Goal: Contribute content: Contribute content

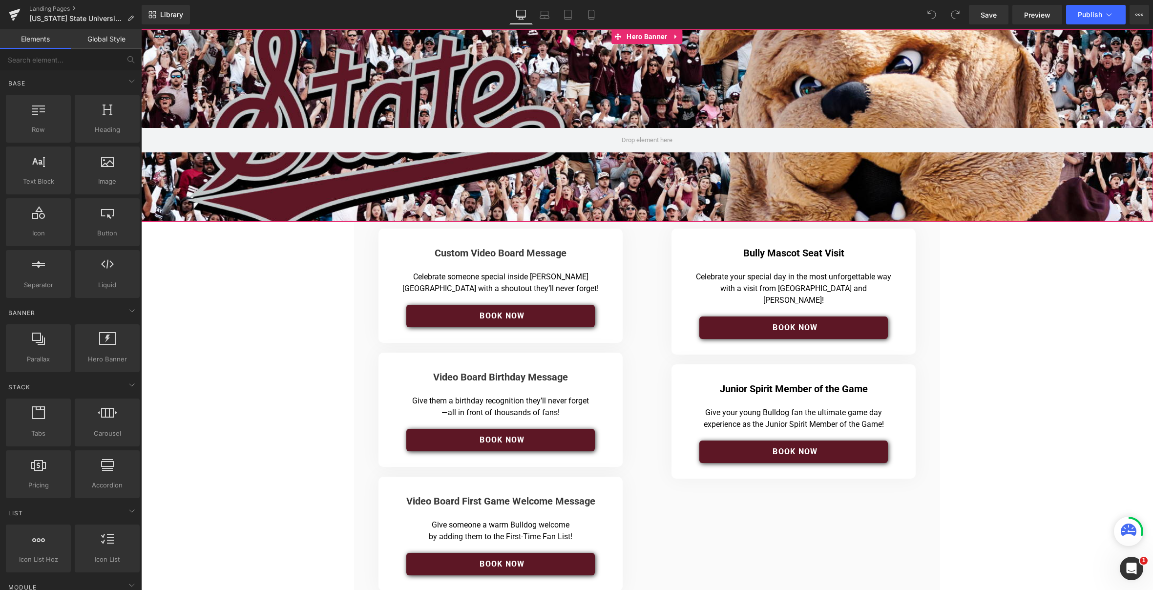
click at [467, 113] on div at bounding box center [647, 125] width 1012 height 192
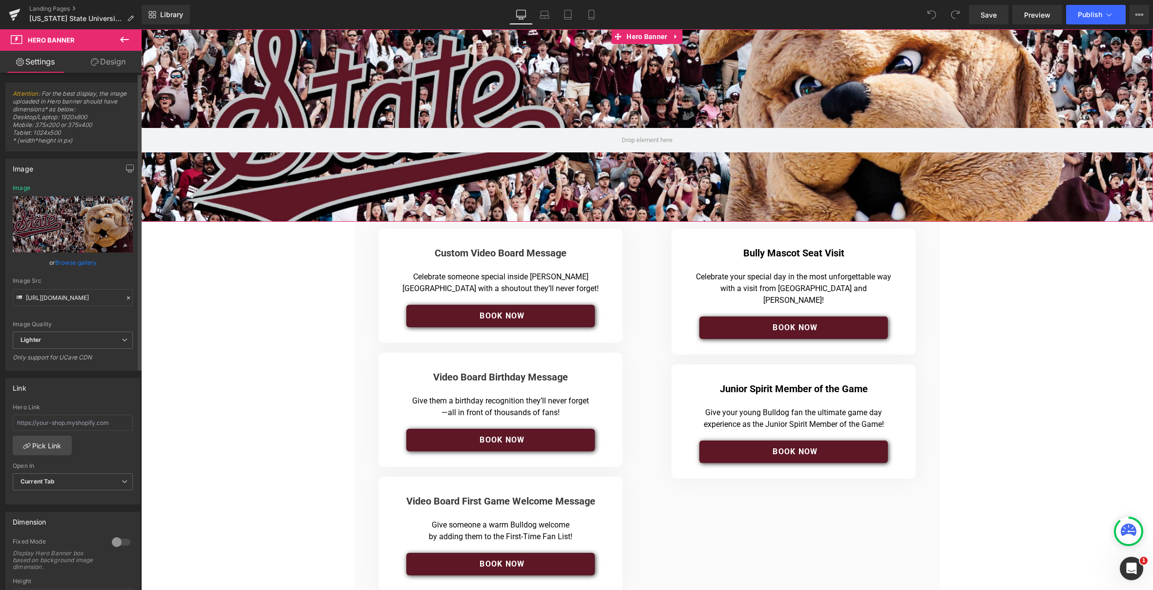
click at [73, 262] on link "Browse gallery" at bounding box center [75, 262] width 41 height 17
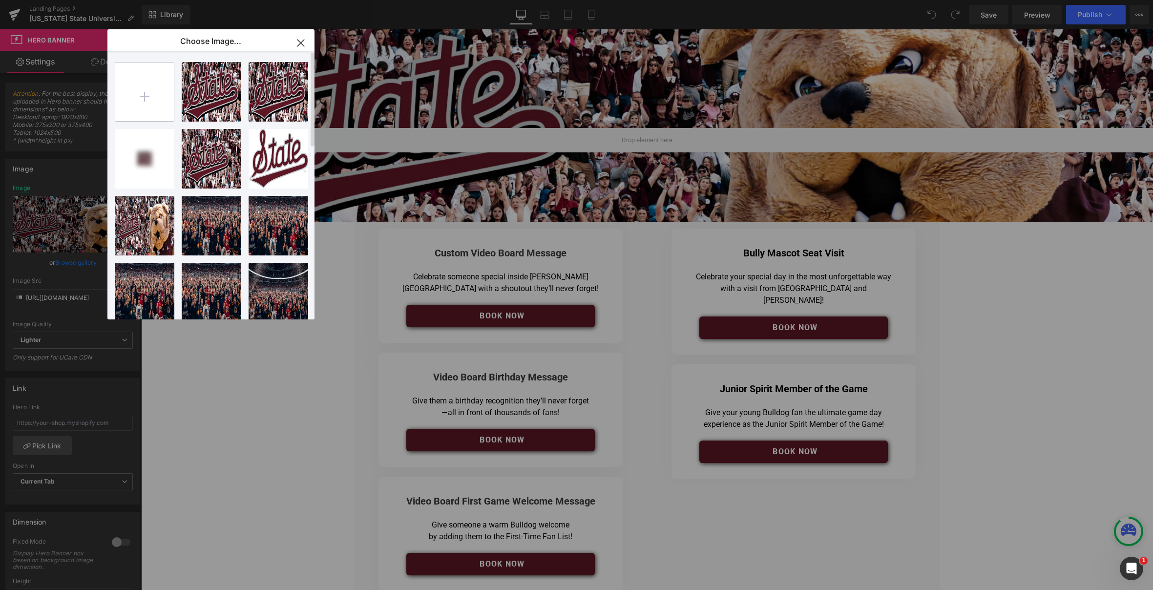
click at [146, 97] on input "file" at bounding box center [144, 91] width 59 height 59
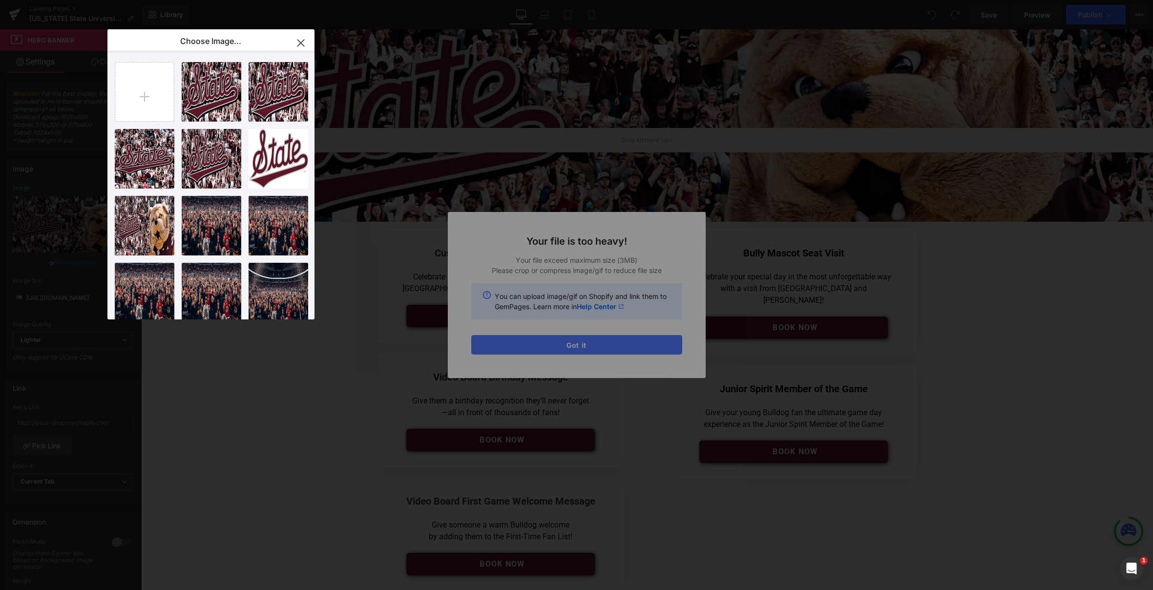
click at [545, 0] on div "Text Color Highlight Color #333333 Choose Image... Back to Library Insert msula…" at bounding box center [576, 0] width 1153 height 0
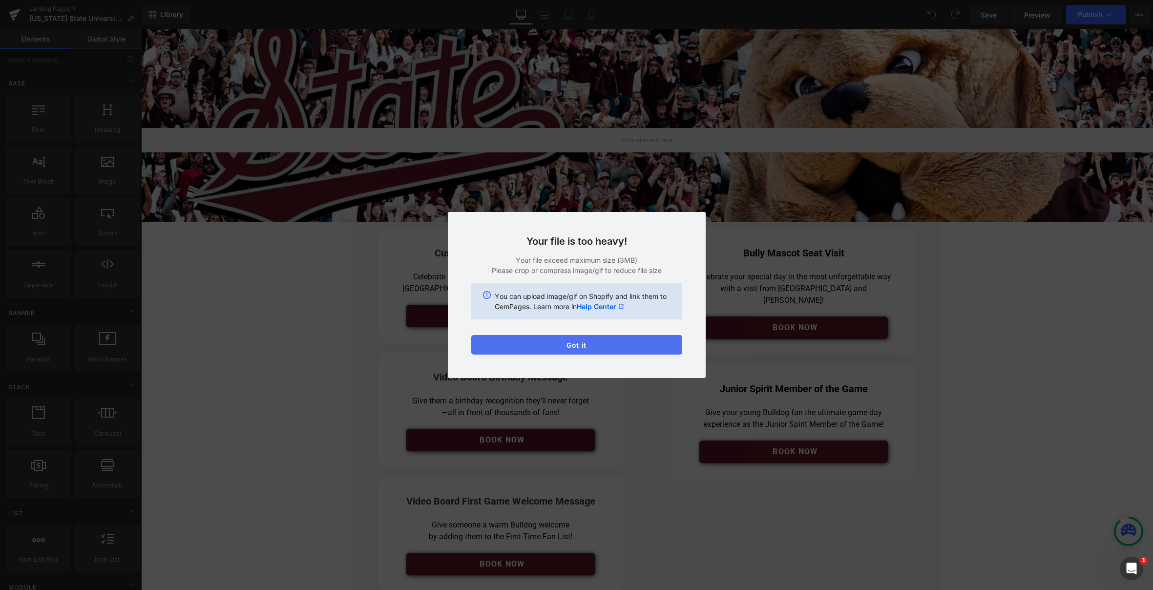
click at [549, 347] on button "Got it" at bounding box center [576, 345] width 211 height 20
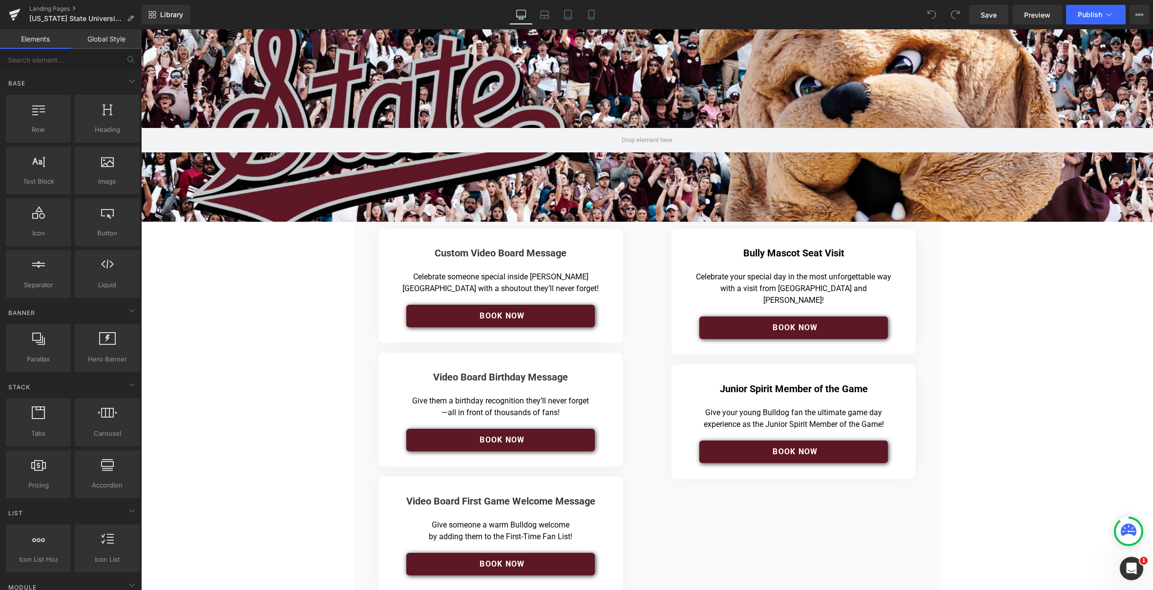
click at [279, 308] on div "Hero Banner 142px Image Row Custom Video Board Message Heading Separator Celebr…" at bounding box center [647, 504] width 1012 height 951
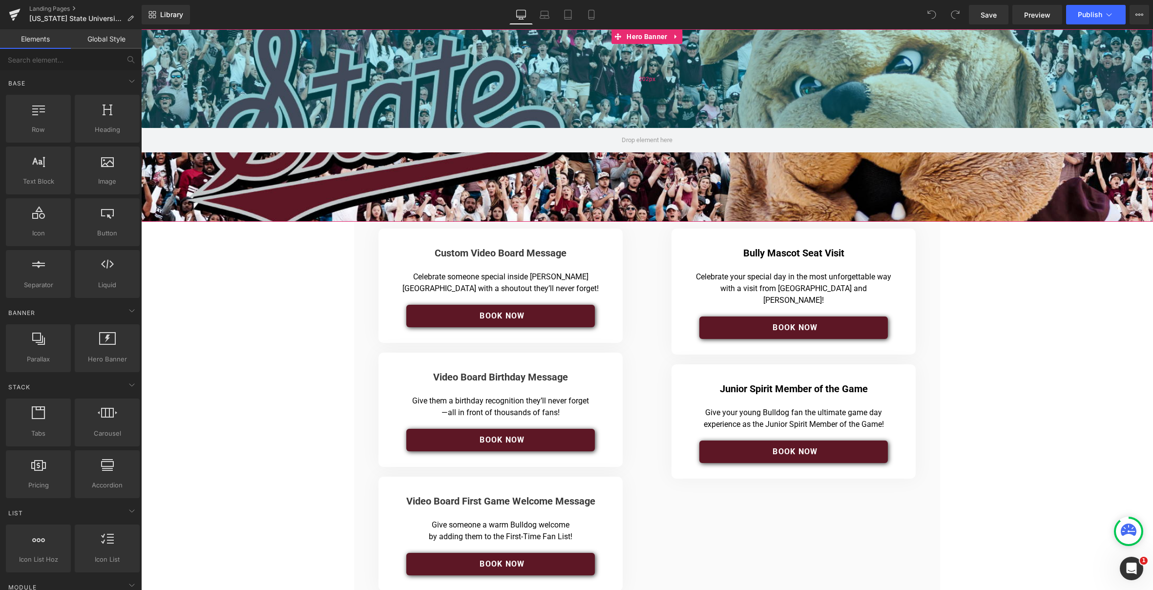
click at [191, 106] on div "202px" at bounding box center [647, 78] width 1012 height 99
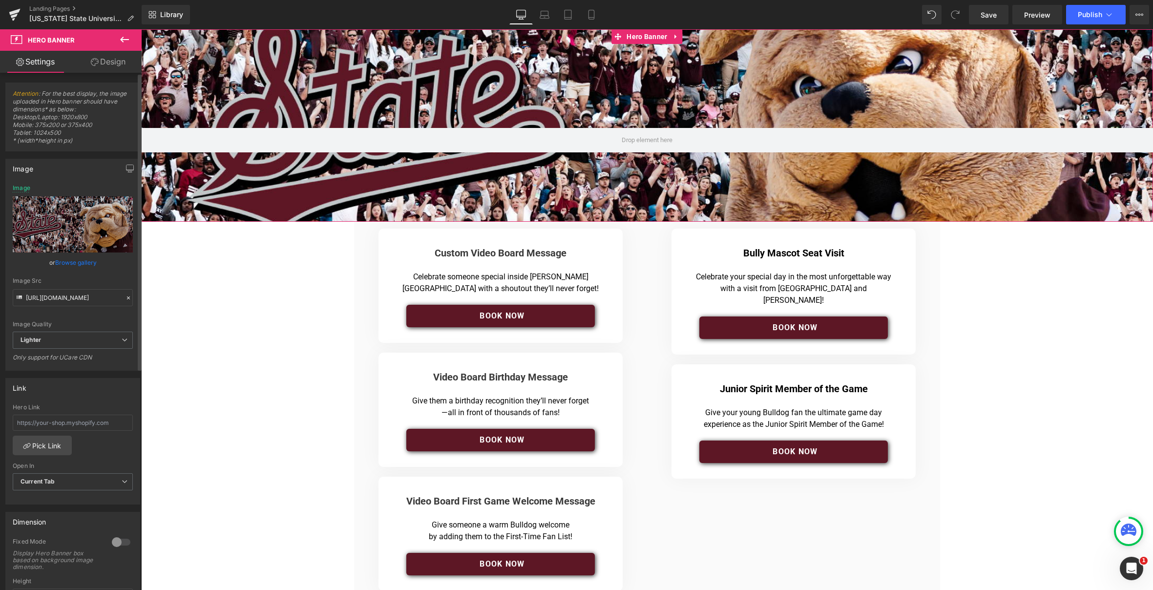
click at [72, 263] on link "Browse gallery" at bounding box center [75, 262] width 41 height 17
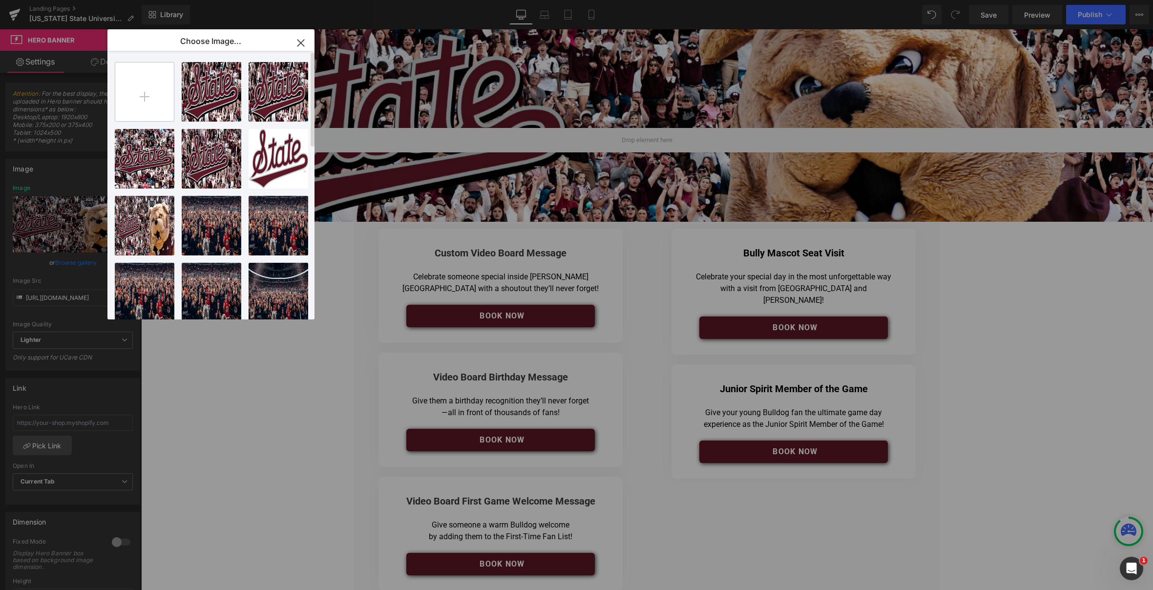
click at [144, 91] on input "file" at bounding box center [144, 91] width 59 height 59
type input "C:\fakepath\ML_Landing_Page_Multi_1.jpg"
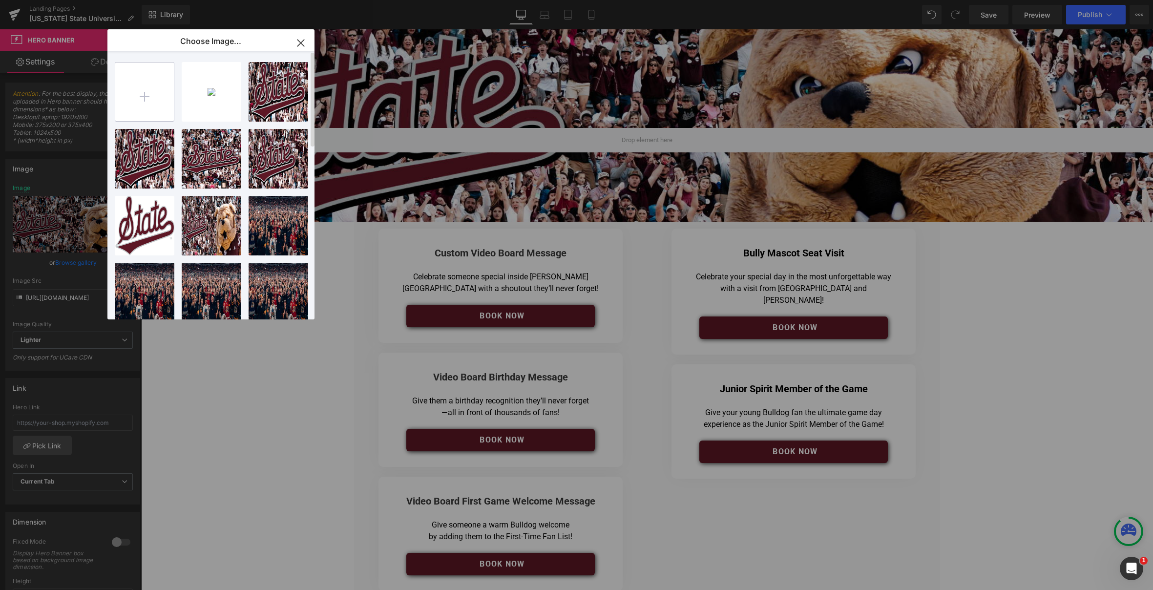
click at [145, 97] on input "file" at bounding box center [144, 91] width 59 height 59
type input "C:\fakepath\Artboard 2.png"
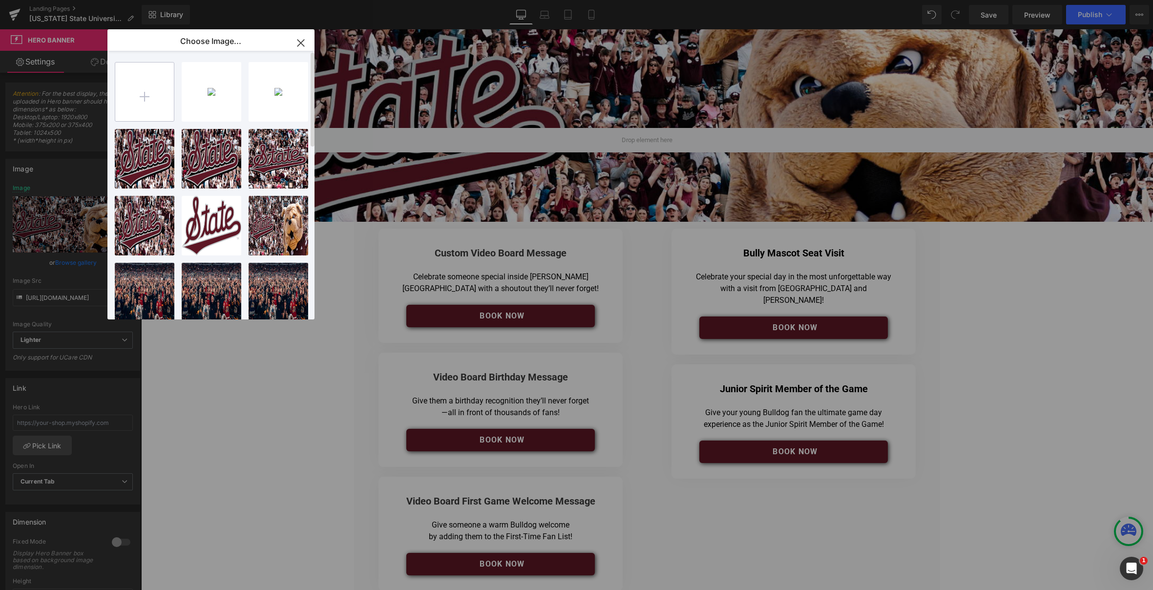
click at [145, 97] on input "file" at bounding box center [144, 91] width 59 height 59
type input "C:\fakepath\Artboard 3.png"
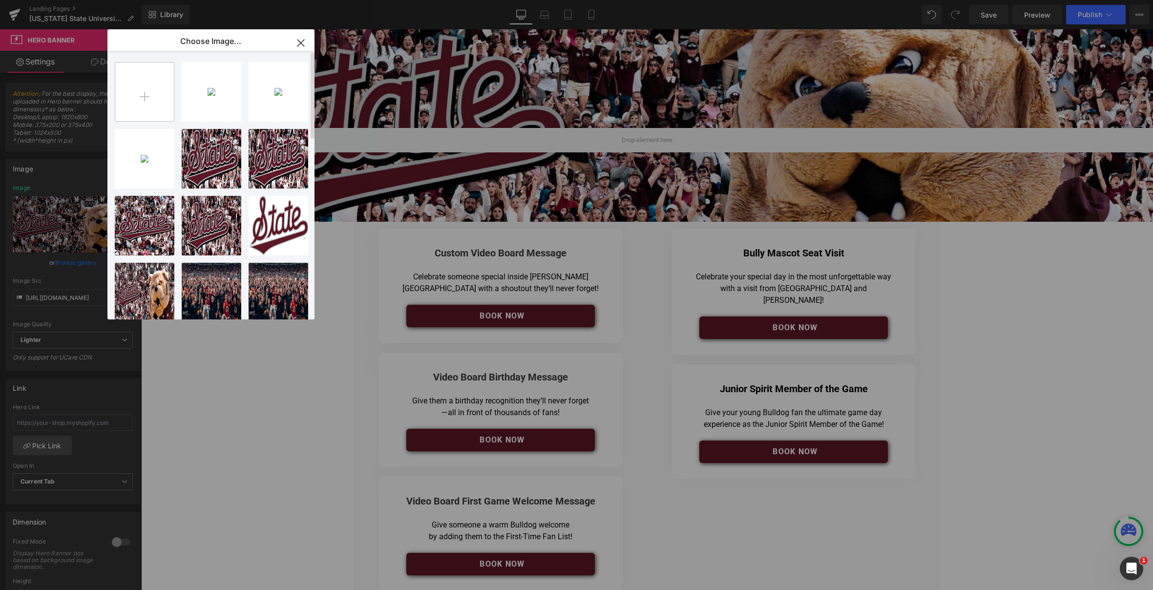
click at [149, 95] on input "file" at bounding box center [144, 91] width 59 height 59
type input "C:\fakepath\Artboard 4.png"
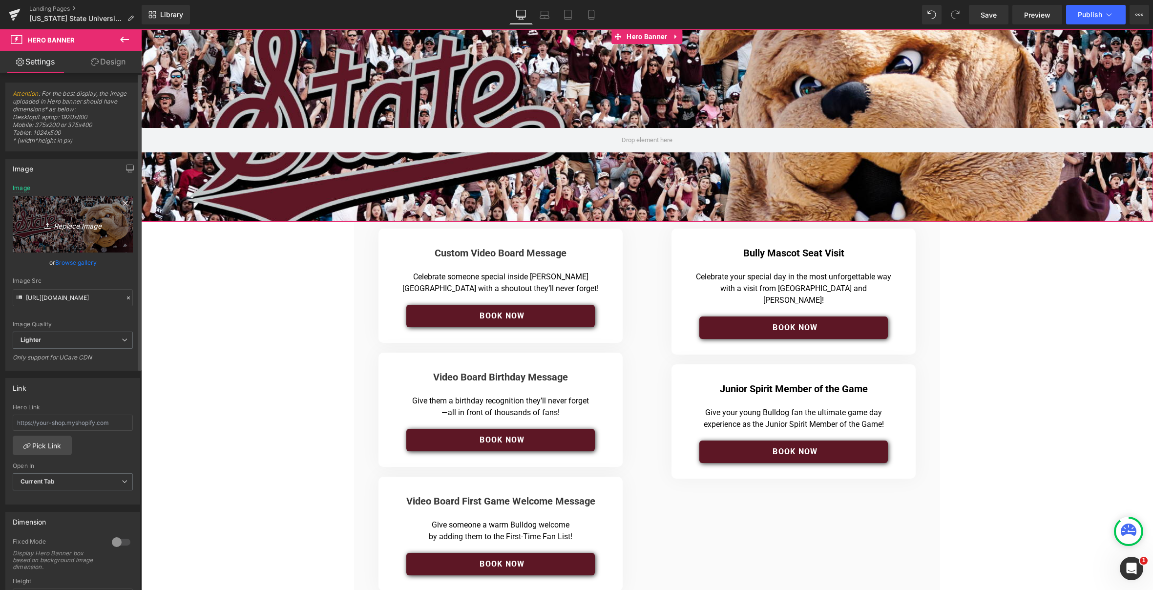
click at [76, 226] on icon "Replace Image" at bounding box center [73, 224] width 78 height 12
click at [72, 262] on link "Browse gallery" at bounding box center [75, 262] width 41 height 17
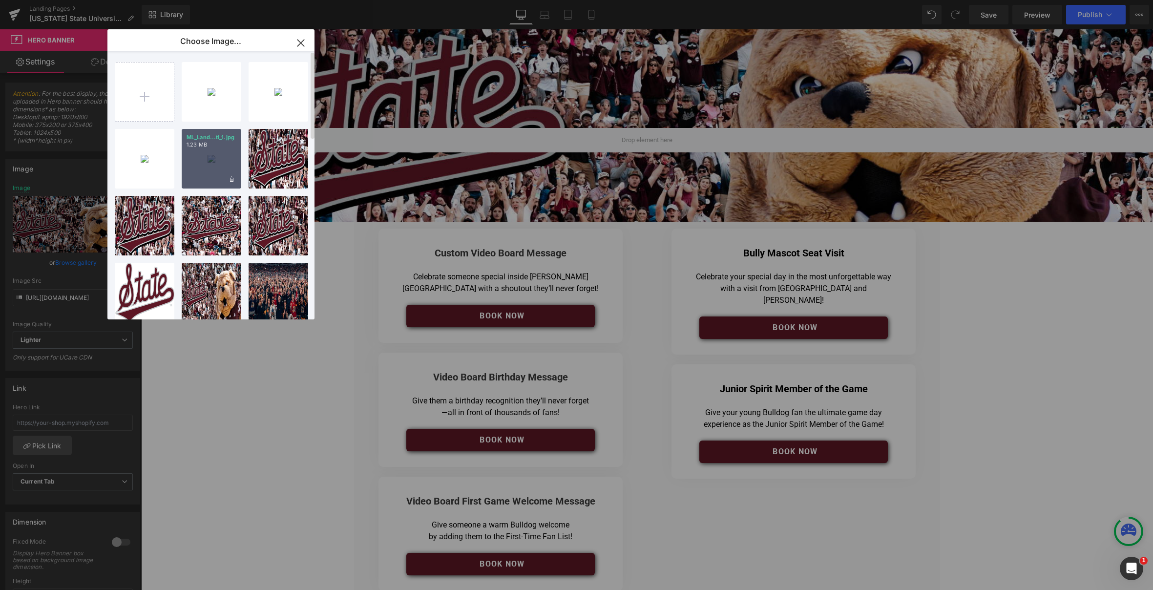
click at [210, 152] on div "ML_Land...ti_1.jpg 1.23 MB" at bounding box center [212, 159] width 60 height 60
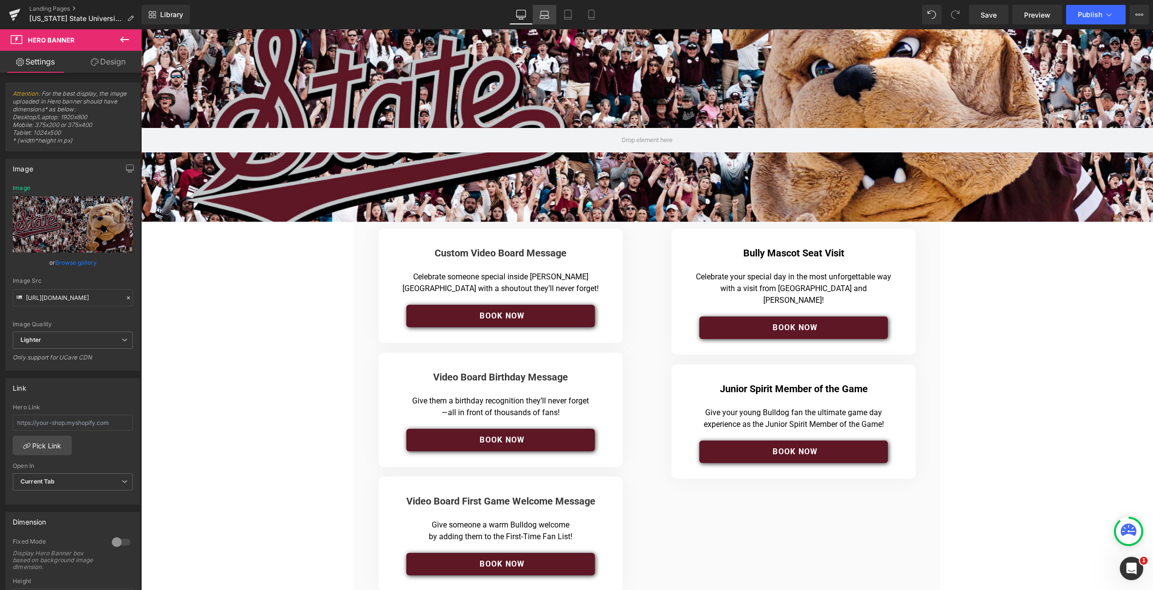
click at [546, 14] on icon at bounding box center [544, 15] width 10 height 10
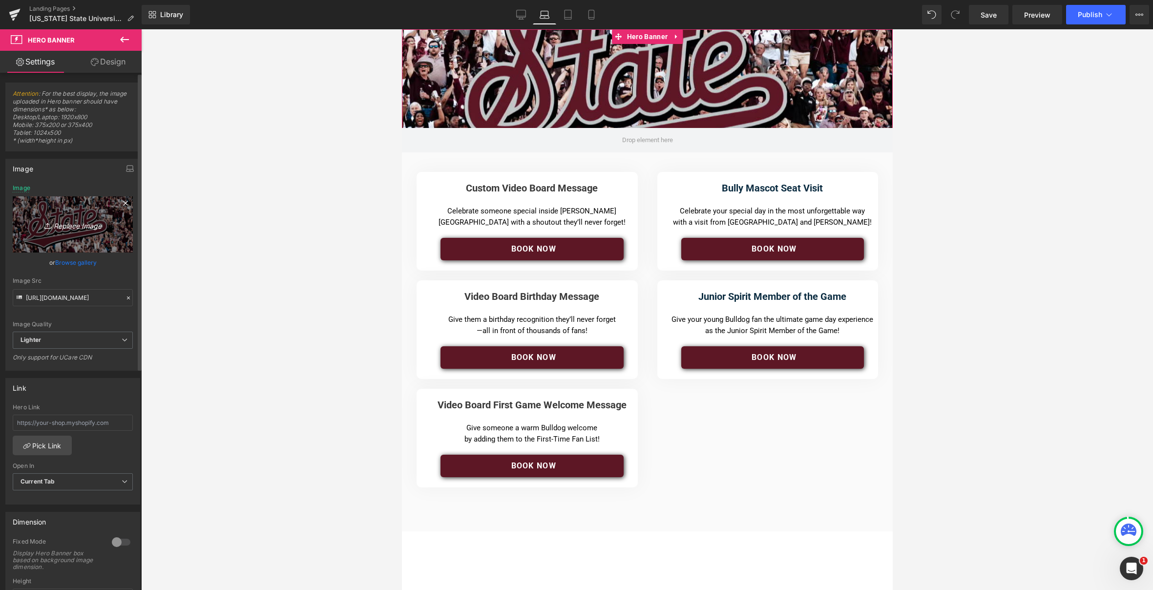
click at [77, 224] on icon "Replace Image" at bounding box center [73, 224] width 78 height 12
click at [85, 266] on link "Browse gallery" at bounding box center [75, 262] width 41 height 17
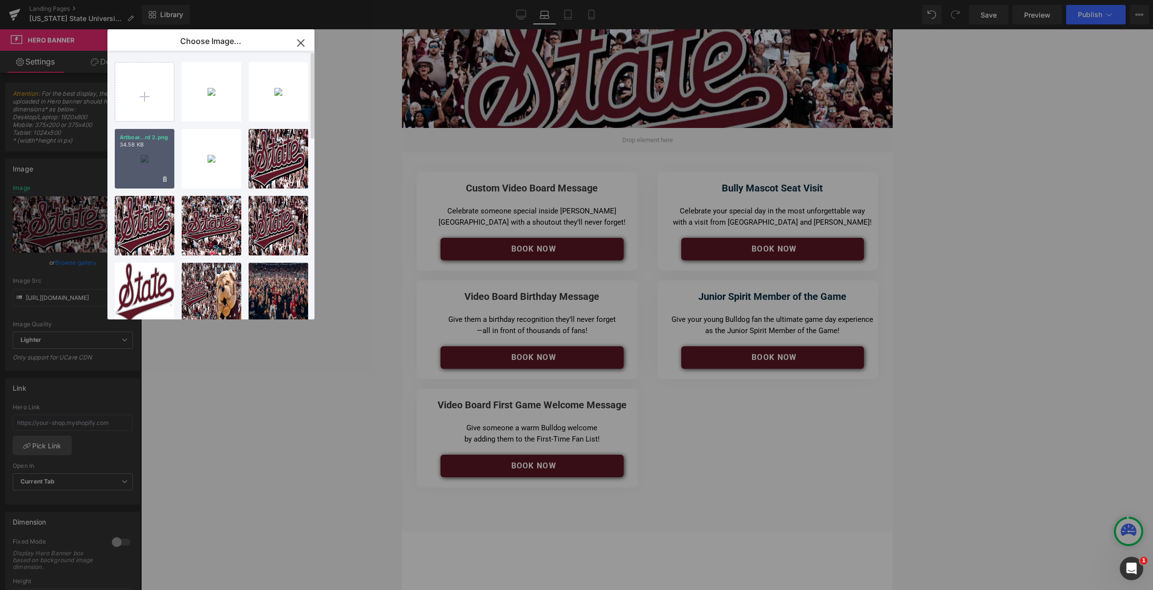
click at [147, 158] on div "Artboar...rd 2.png 34.58 KB" at bounding box center [145, 159] width 60 height 60
type input "[URL][DOMAIN_NAME]"
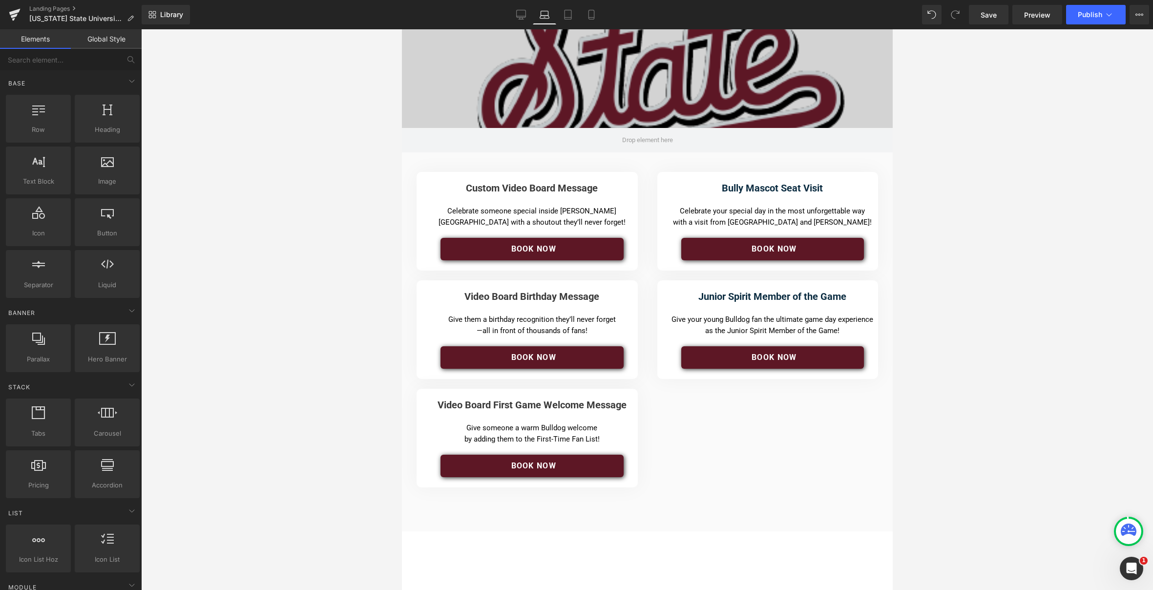
drag, startPoint x: 244, startPoint y: 246, endPoint x: 251, endPoint y: 243, distance: 7.6
click at [244, 247] on div at bounding box center [647, 309] width 1012 height 560
click at [545, 16] on icon at bounding box center [544, 15] width 10 height 10
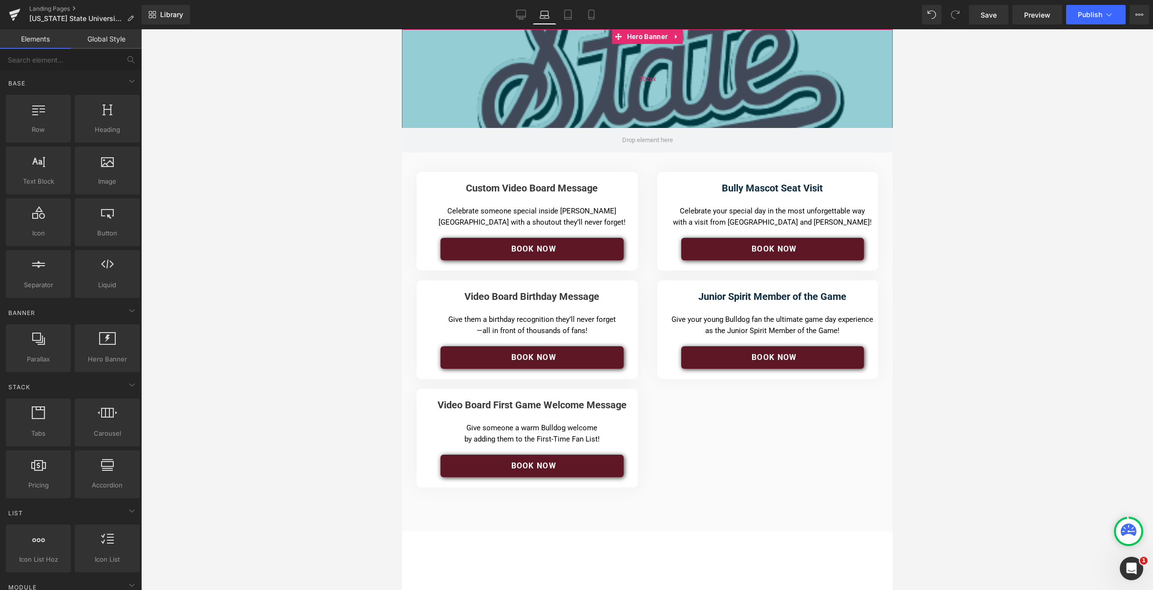
click at [501, 72] on div "202px" at bounding box center [646, 78] width 491 height 99
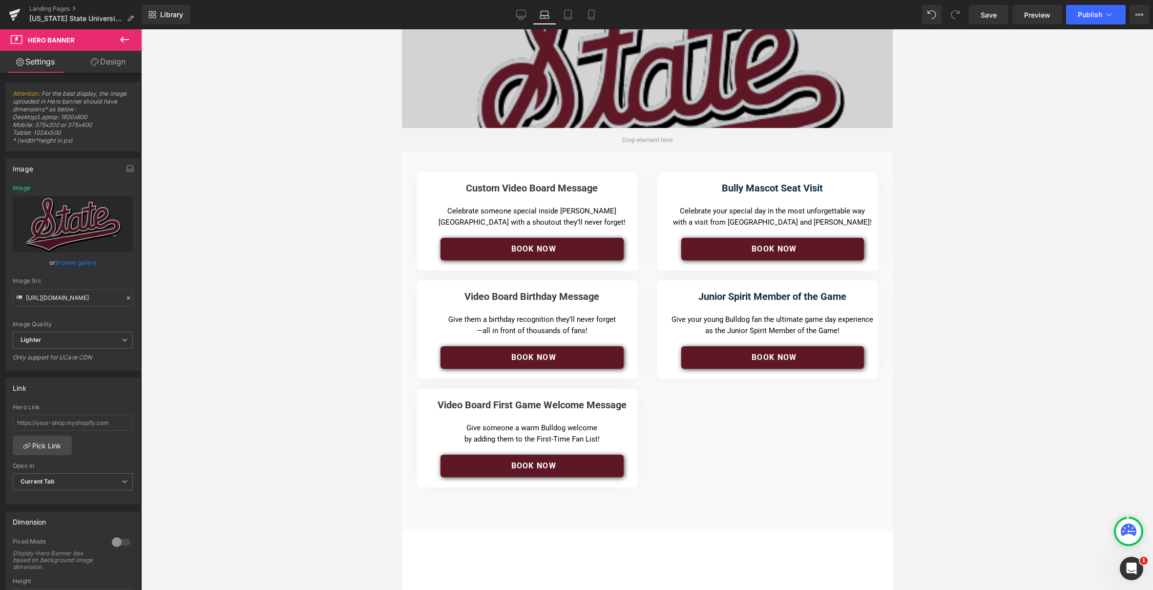
click at [544, 16] on icon at bounding box center [544, 15] width 10 height 10
click at [522, 15] on icon at bounding box center [521, 15] width 10 height 10
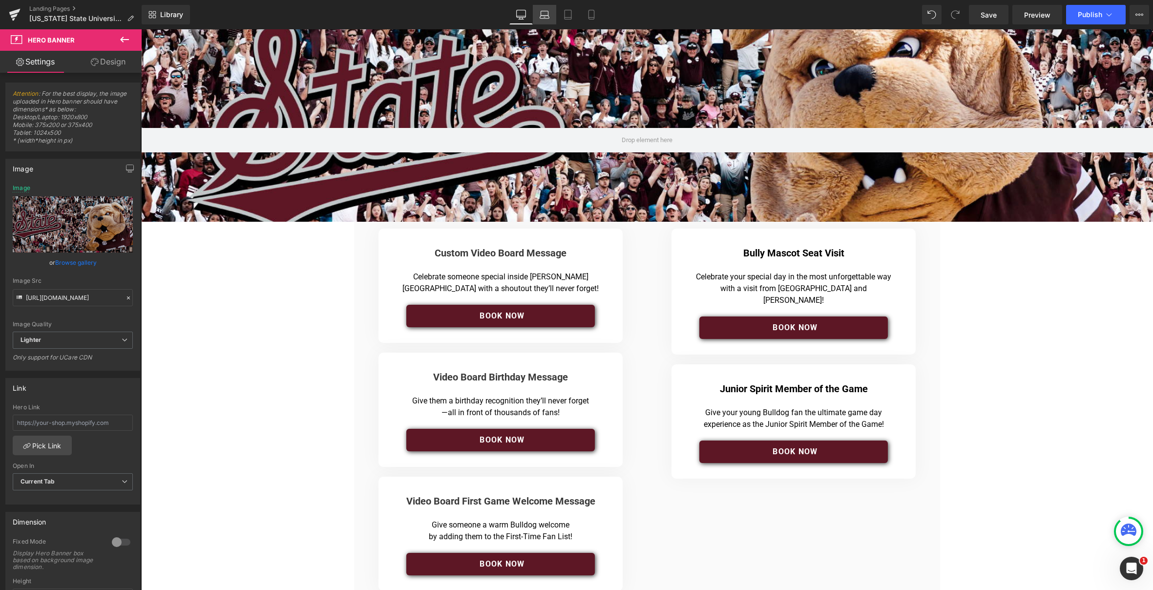
click at [546, 16] on icon at bounding box center [543, 17] width 9 height 3
type input "[URL][DOMAIN_NAME]"
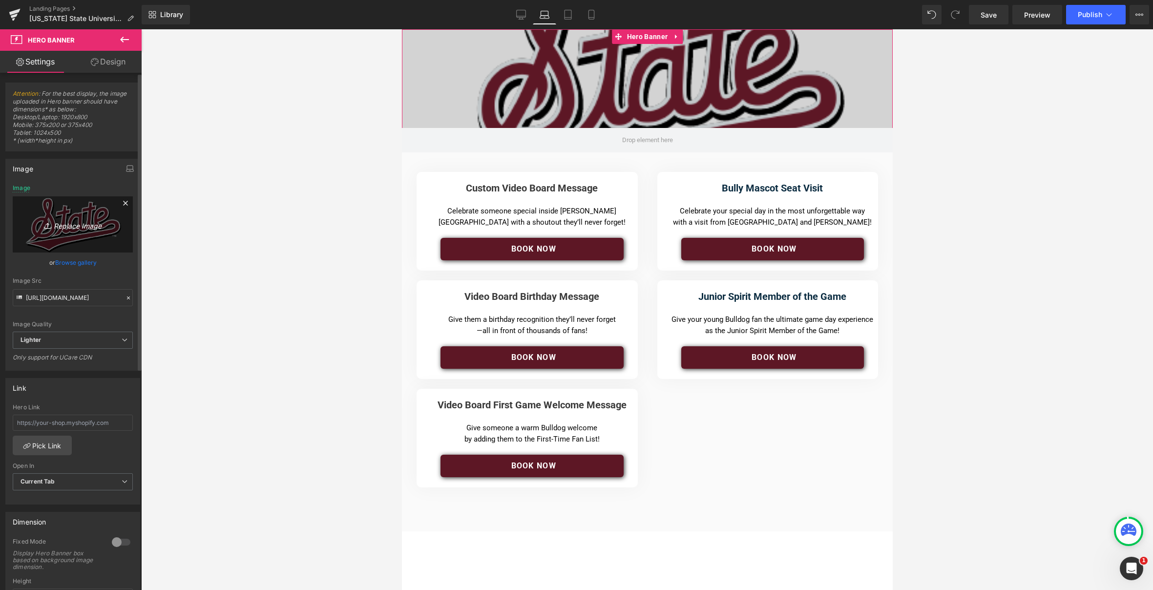
click at [71, 226] on icon "Replace Image" at bounding box center [73, 224] width 78 height 12
type input "C:\fakepath\1024-500-.png"
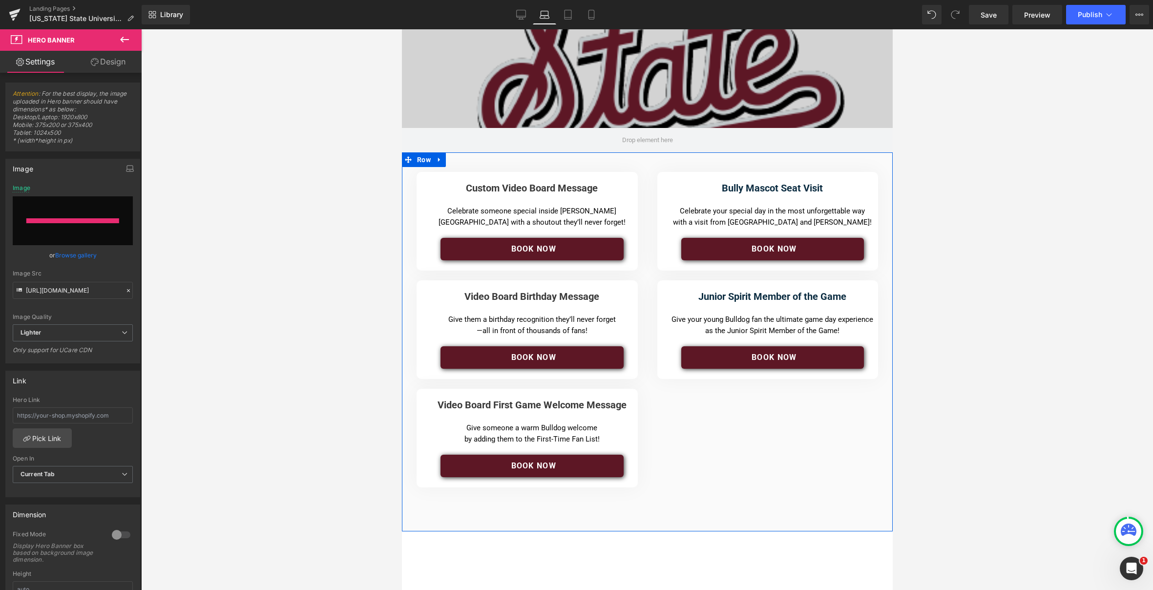
type input "[URL][DOMAIN_NAME]"
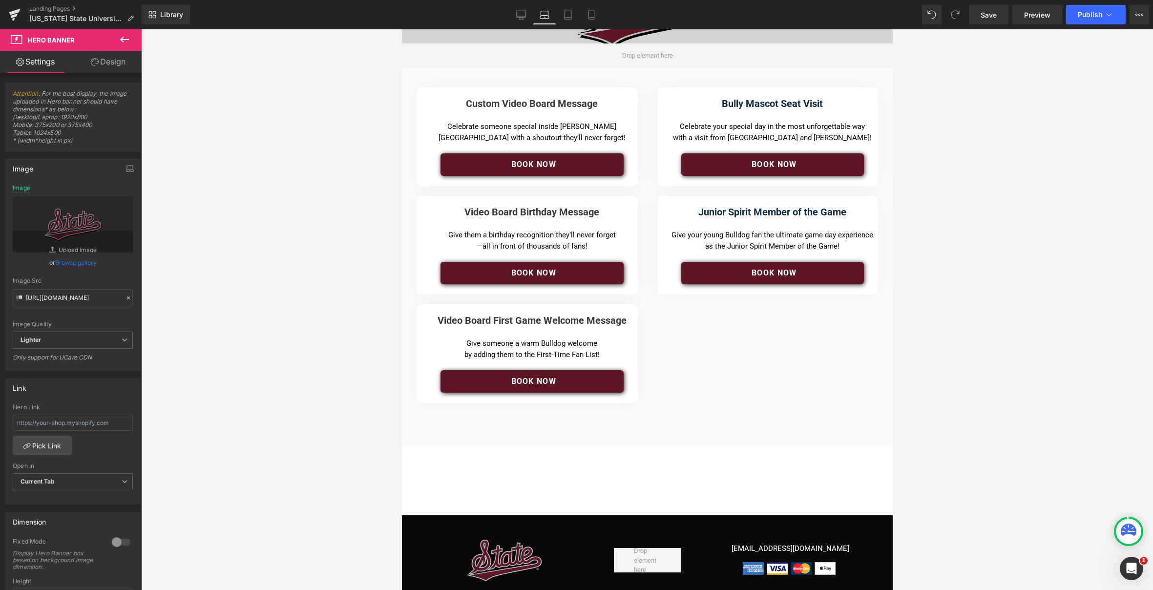
scroll to position [123, 0]
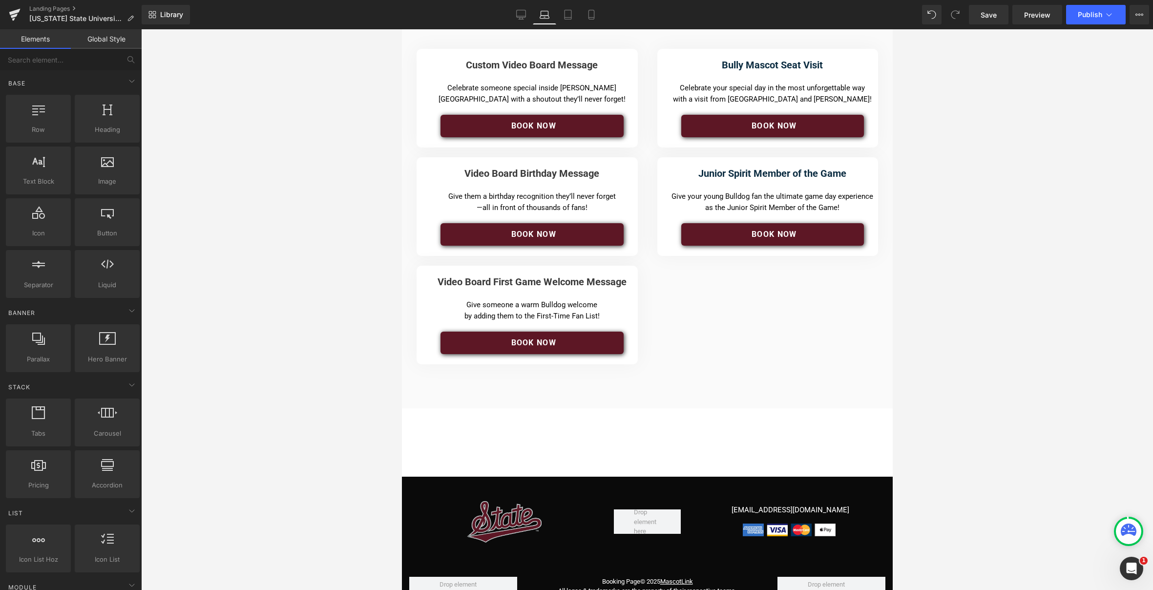
click at [954, 220] on div at bounding box center [647, 309] width 1012 height 560
drag, startPoint x: 1032, startPoint y: 99, endPoint x: 1002, endPoint y: 117, distance: 35.2
click at [1031, 100] on div at bounding box center [647, 309] width 1012 height 560
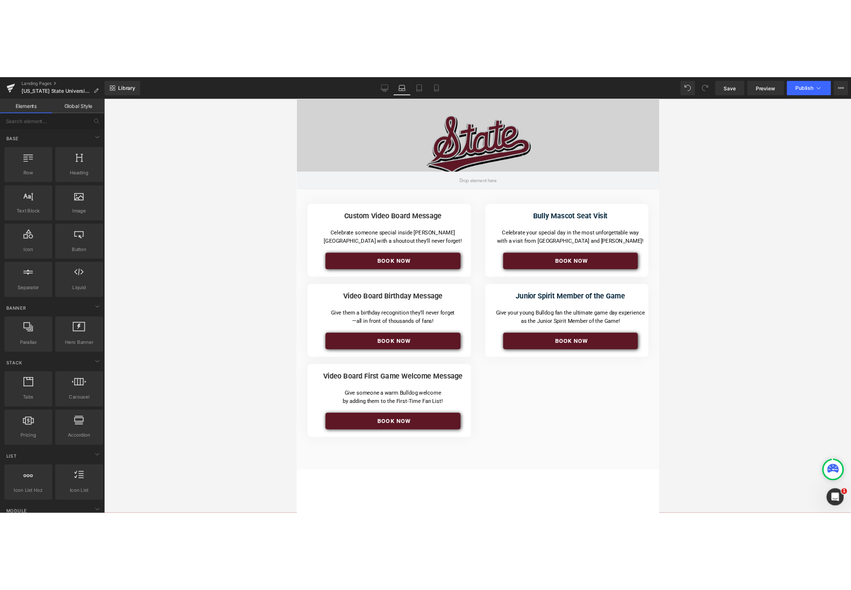
scroll to position [0, 0]
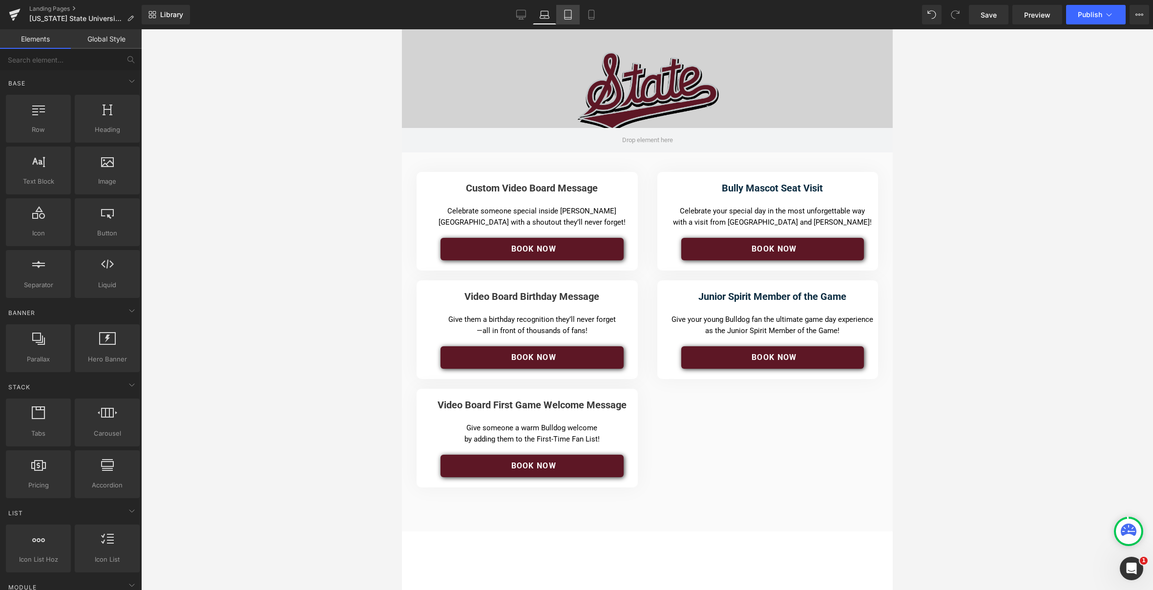
click at [569, 16] on icon at bounding box center [568, 15] width 10 height 10
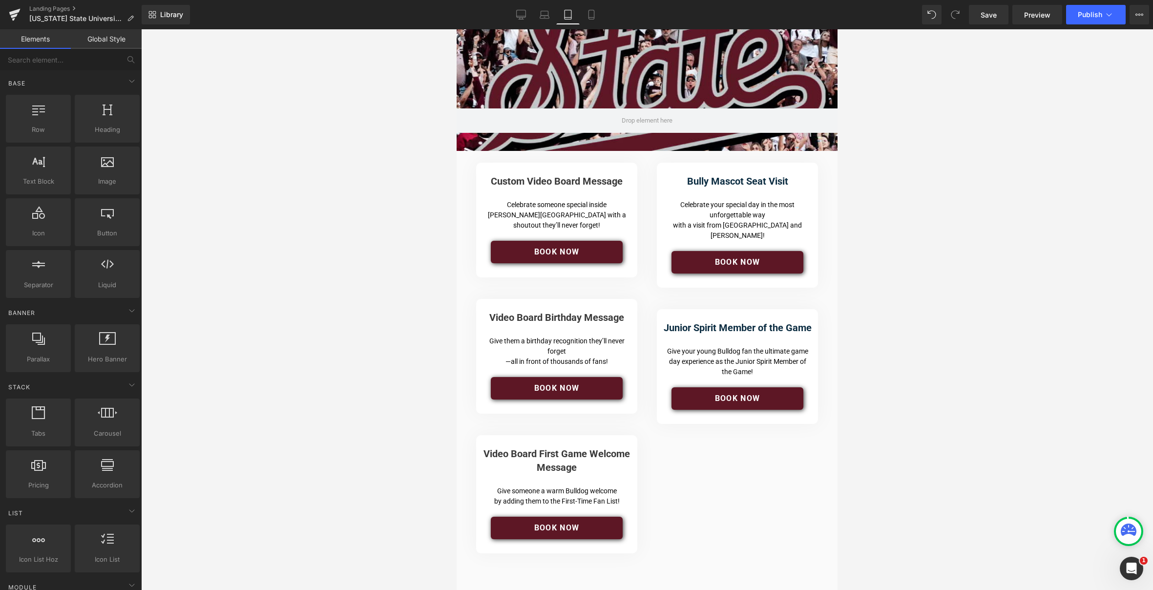
click at [569, 17] on icon at bounding box center [568, 15] width 10 height 10
click at [590, 15] on icon at bounding box center [591, 15] width 10 height 10
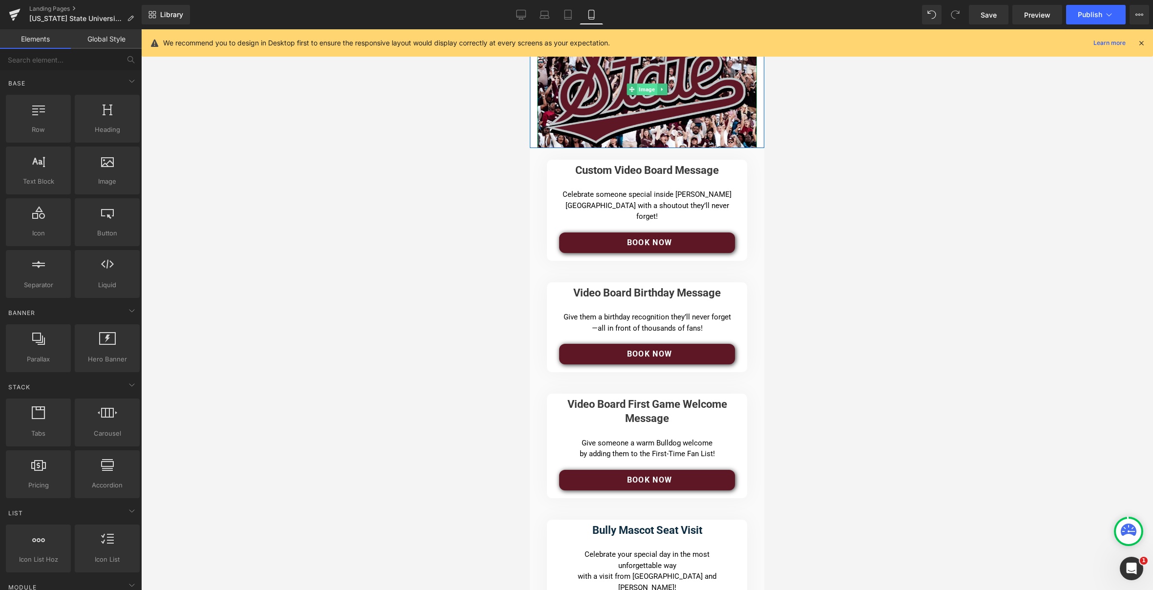
click at [643, 88] on span "Image" at bounding box center [647, 89] width 20 height 12
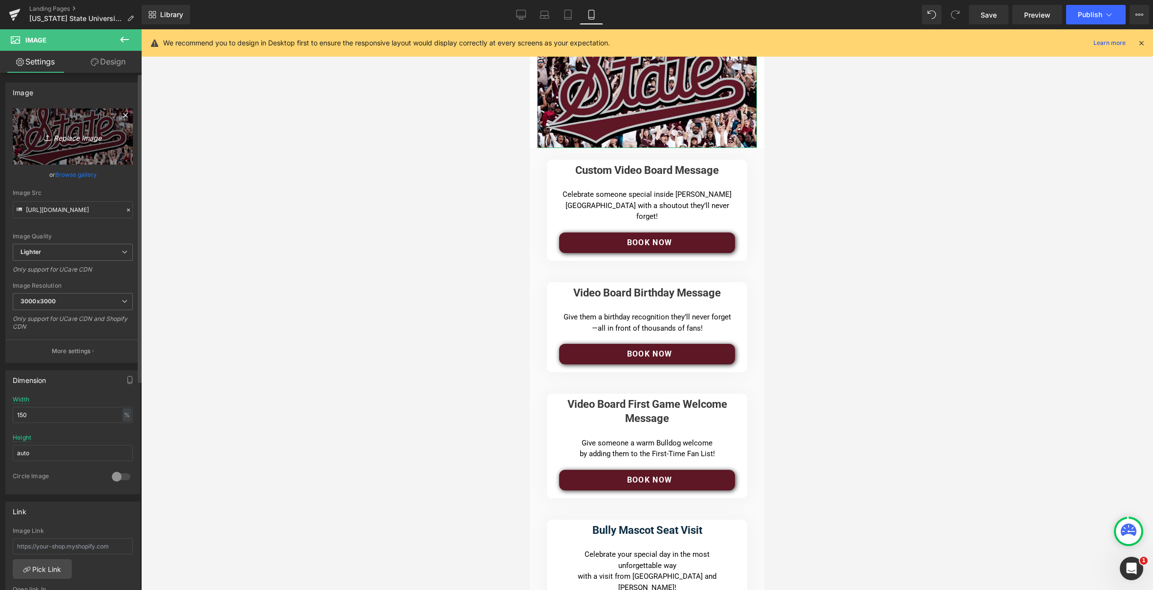
click at [74, 135] on icon "Replace Image" at bounding box center [73, 136] width 78 height 12
drag, startPoint x: 514, startPoint y: 7, endPoint x: 522, endPoint y: 11, distance: 9.2
click at [515, 8] on link "Desktop" at bounding box center [520, 15] width 23 height 20
type input "auto"
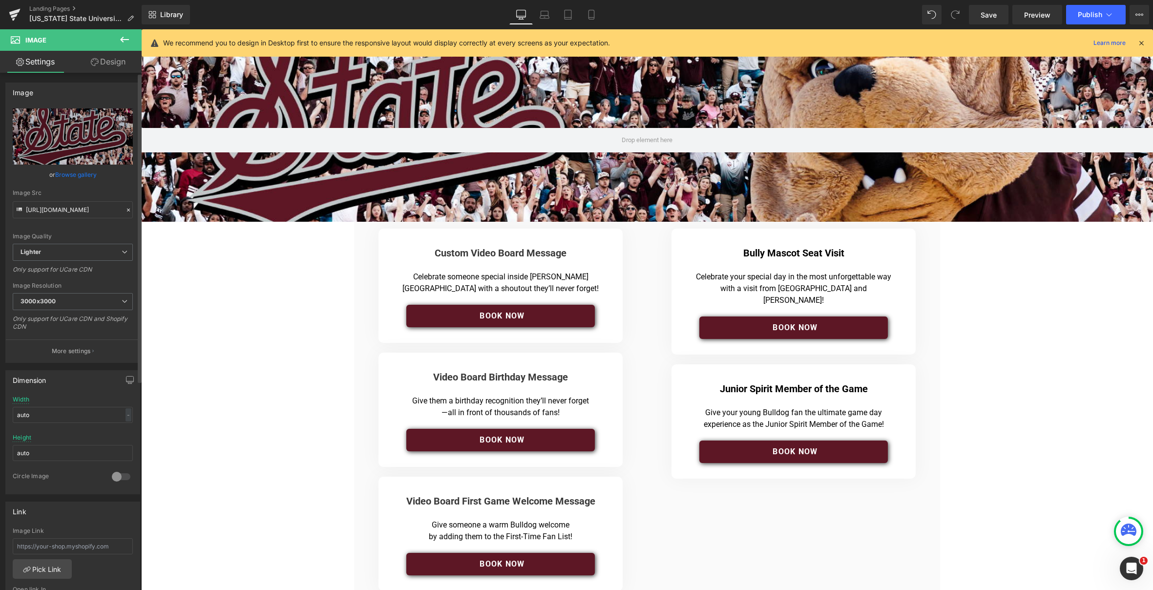
click at [85, 95] on div "Image" at bounding box center [73, 92] width 134 height 19
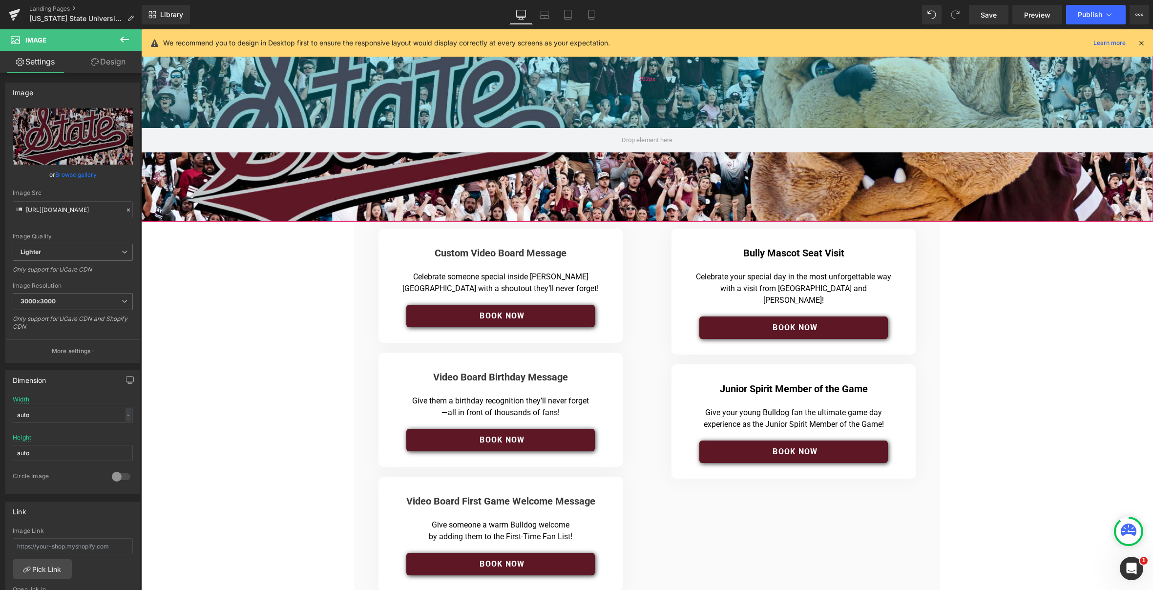
click at [362, 100] on div "202px" at bounding box center [647, 78] width 1012 height 99
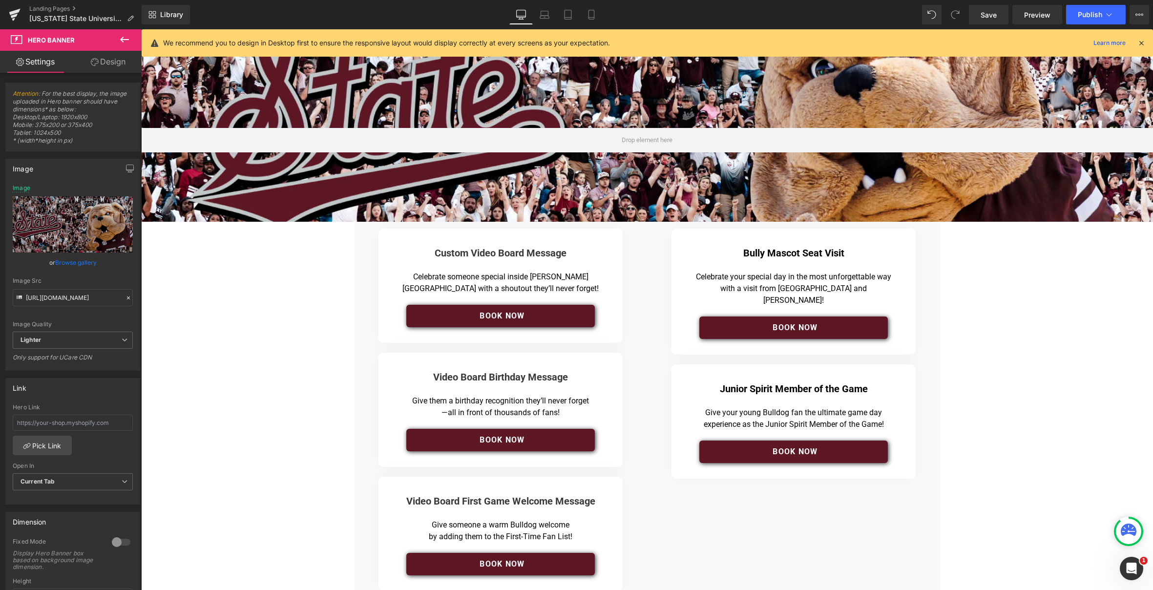
click at [523, 15] on icon at bounding box center [521, 15] width 10 height 10
click at [545, 14] on icon at bounding box center [544, 15] width 10 height 10
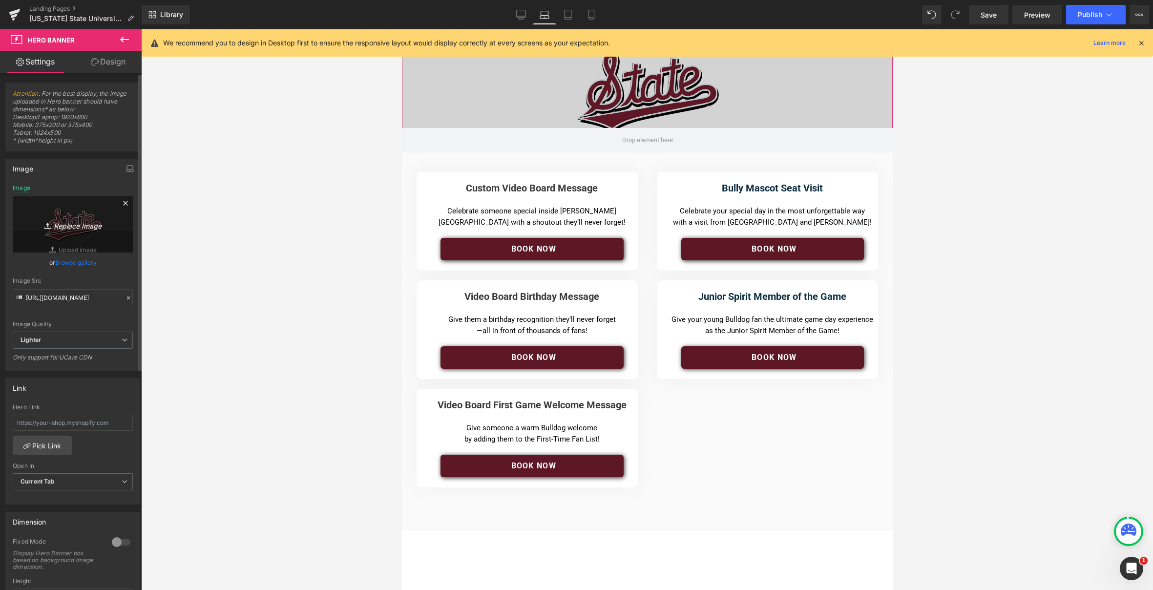
click at [76, 227] on icon "Replace Image" at bounding box center [73, 224] width 78 height 12
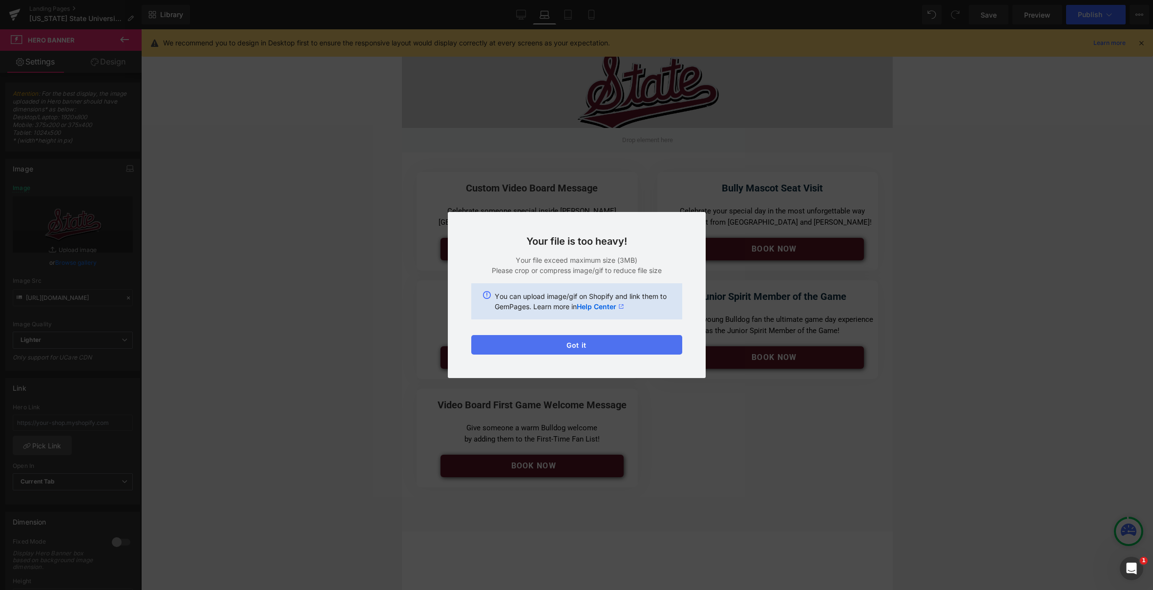
click at [599, 345] on button "Got it" at bounding box center [576, 345] width 211 height 20
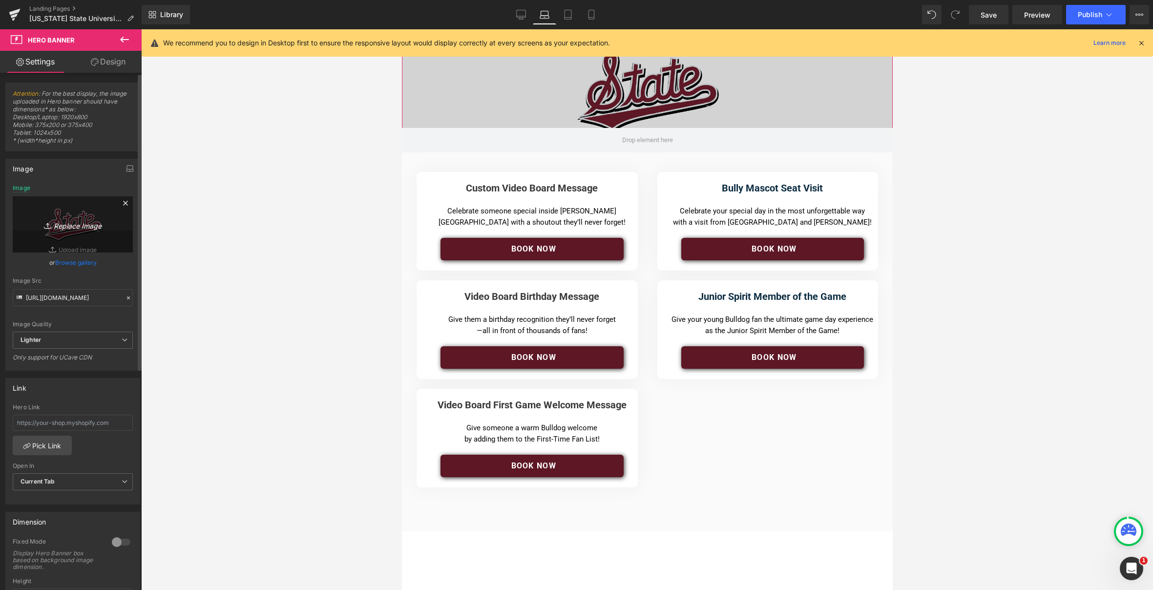
click at [83, 223] on icon "Replace Image" at bounding box center [73, 224] width 78 height 12
click at [68, 262] on link "Browse gallery" at bounding box center [75, 262] width 41 height 17
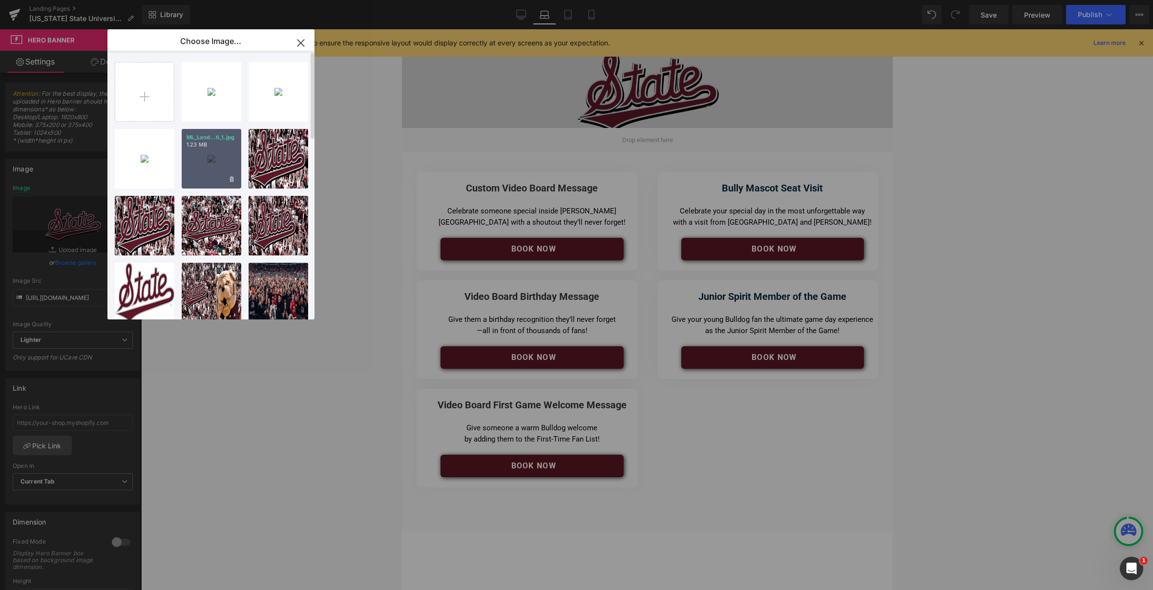
click at [208, 163] on div "ML_Land...ti_1.jpg 1.23 MB" at bounding box center [212, 159] width 60 height 60
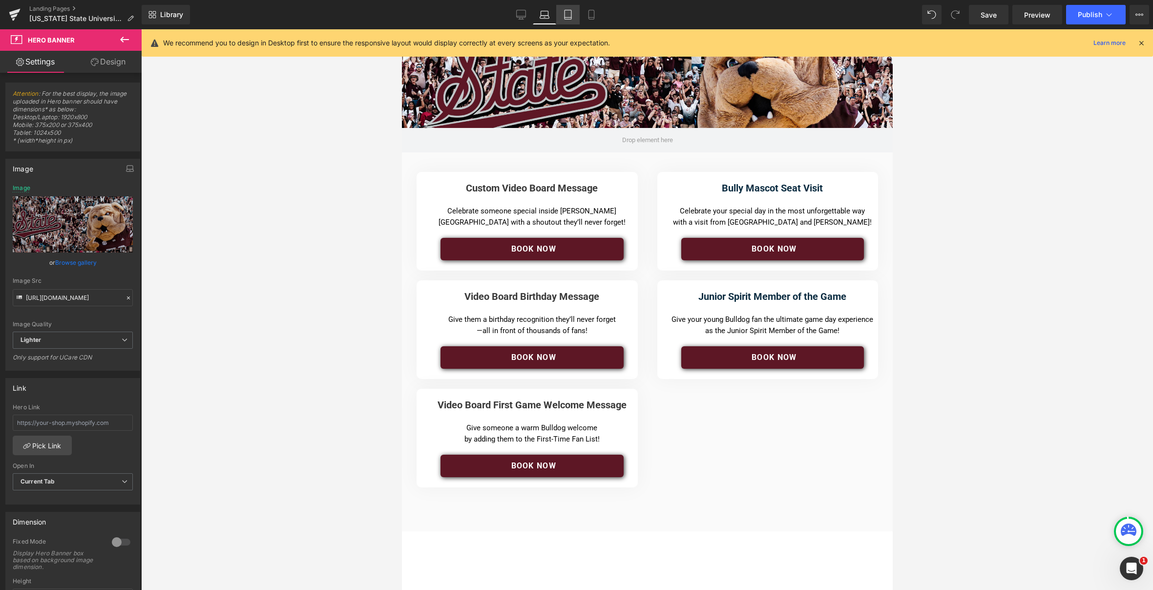
click at [571, 16] on icon at bounding box center [567, 14] width 7 height 9
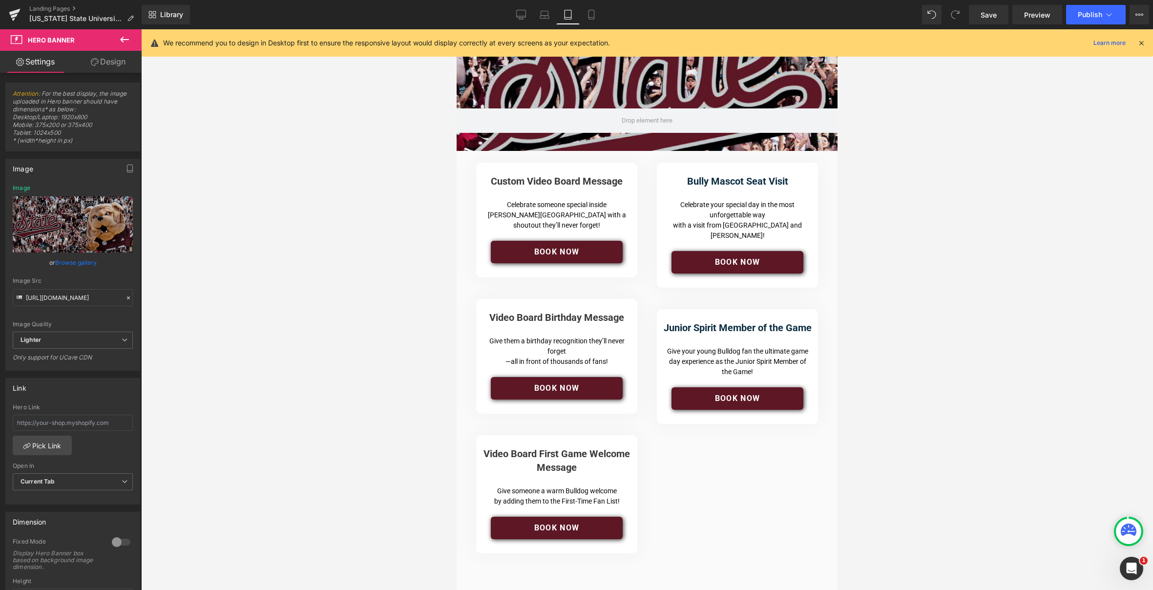
type input "[URL][DOMAIN_NAME]"
click at [80, 226] on icon "Replace Image" at bounding box center [73, 224] width 78 height 12
type input "C:\fakepath\1024-500-.png"
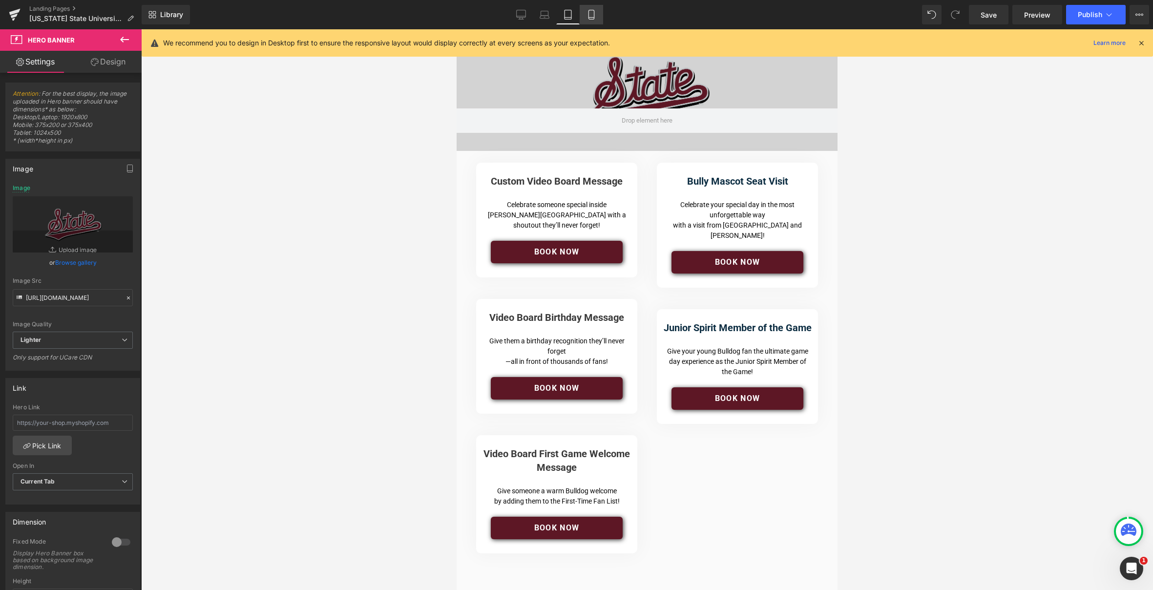
click at [593, 15] on icon at bounding box center [591, 15] width 10 height 10
type input "[URL][DOMAIN_NAME]"
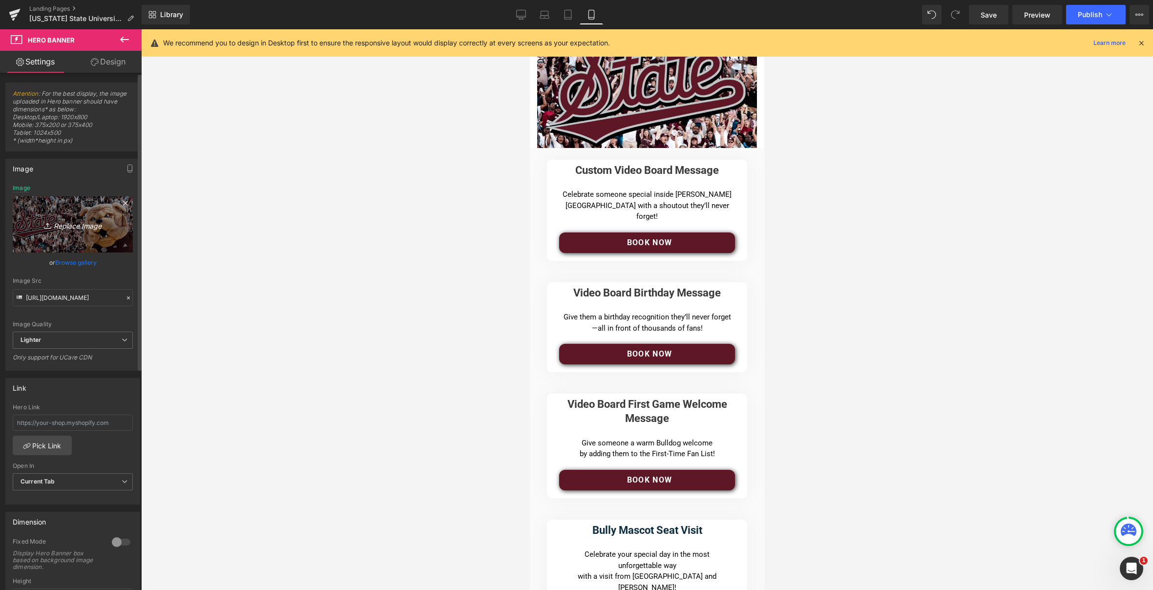
click at [77, 222] on icon "Replace Image" at bounding box center [73, 224] width 78 height 12
type input "C:\fakepath\375-200-.png"
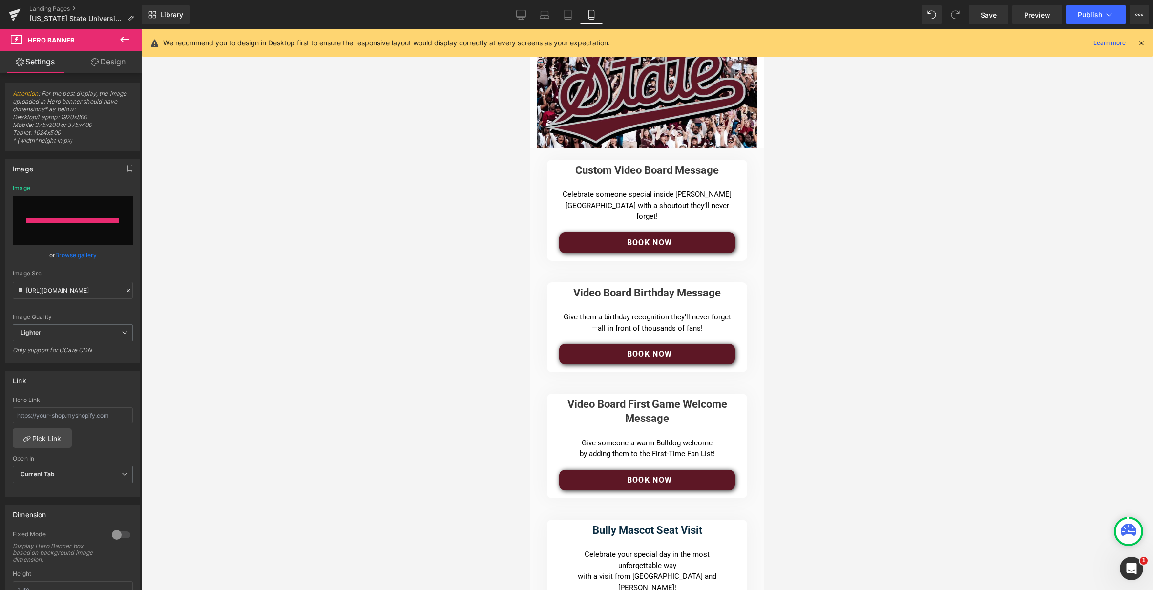
type input "[URL][DOMAIN_NAME]"
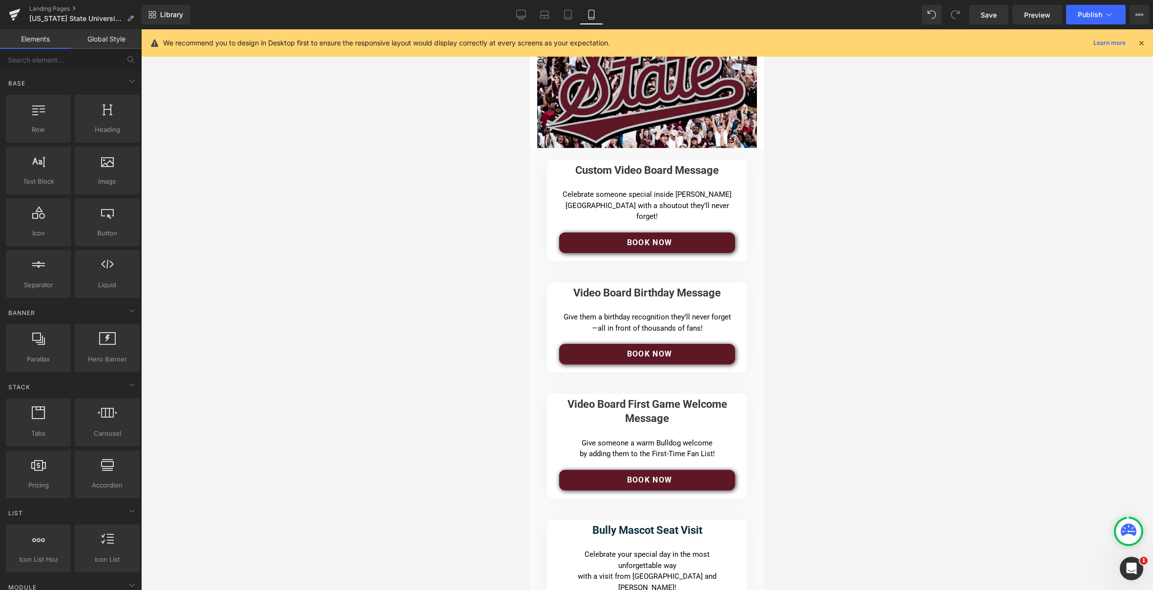
click at [449, 307] on div at bounding box center [647, 309] width 1012 height 560
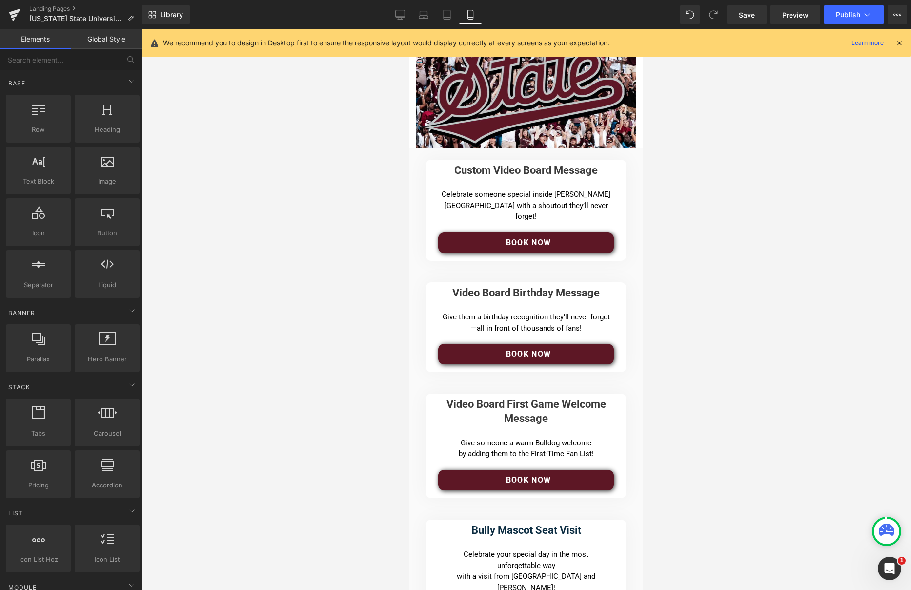
drag, startPoint x: 776, startPoint y: 85, endPoint x: 746, endPoint y: 75, distance: 31.7
click at [775, 85] on div at bounding box center [526, 309] width 770 height 560
click at [750, 17] on span "Save" at bounding box center [747, 15] width 16 height 10
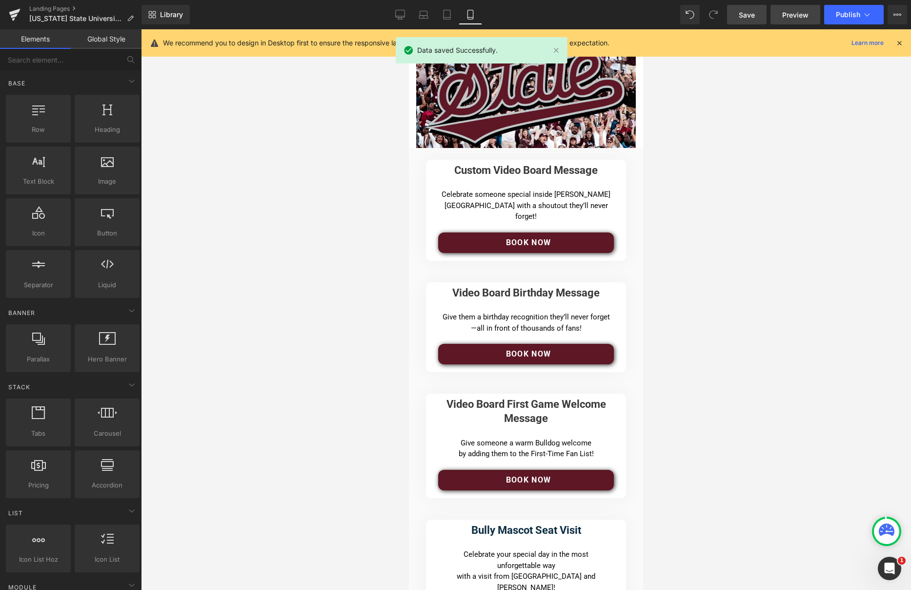
click at [804, 13] on span "Preview" at bounding box center [796, 15] width 26 height 10
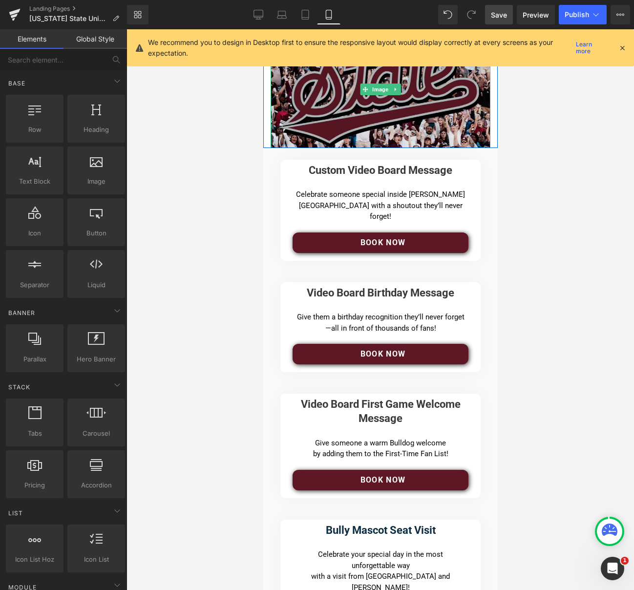
click at [401, 123] on img at bounding box center [380, 89] width 220 height 117
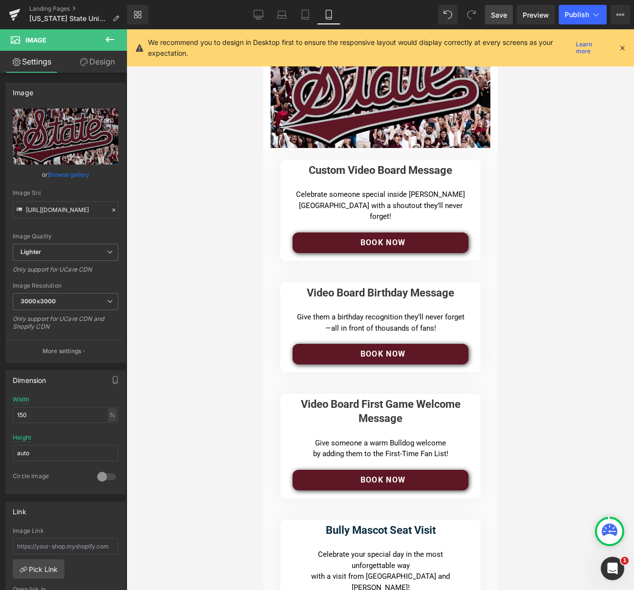
click at [330, 9] on link "Mobile" at bounding box center [328, 15] width 23 height 20
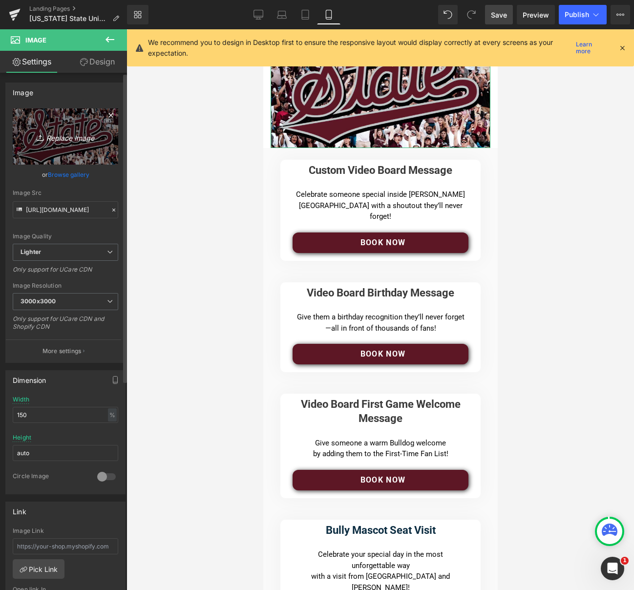
click at [72, 138] on icon "Replace Image" at bounding box center [65, 136] width 78 height 12
type input "C:\fakepath\375-200-.png"
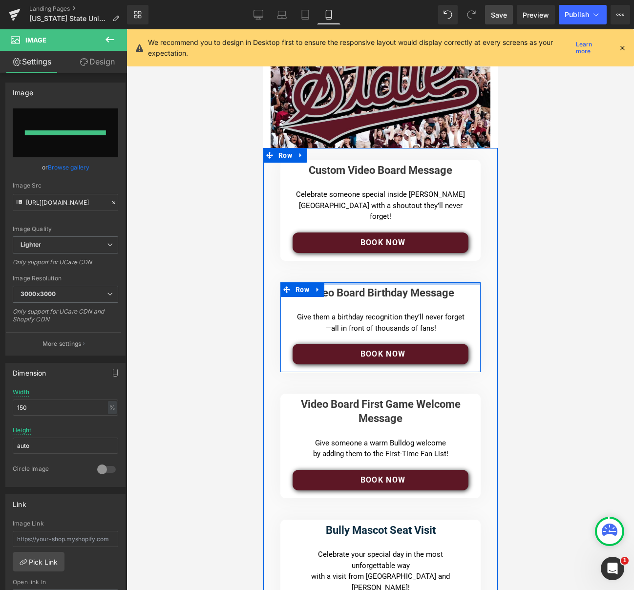
type input "[URL][DOMAIN_NAME]"
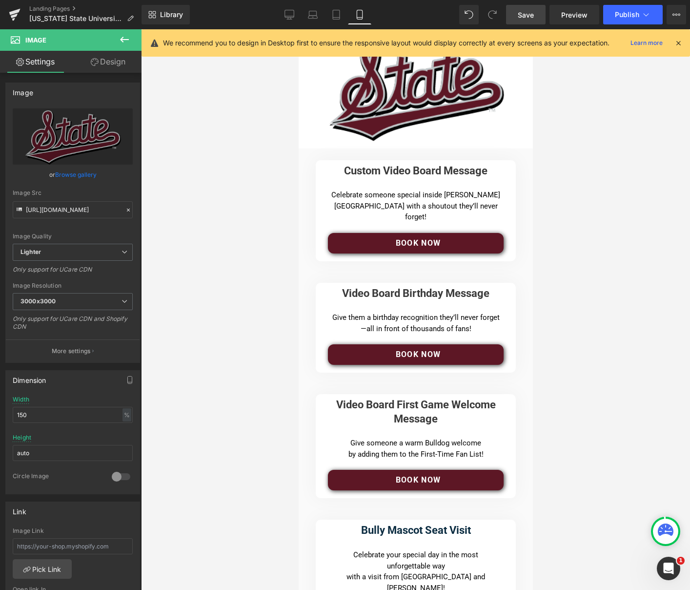
click at [525, 14] on span "Save" at bounding box center [526, 15] width 16 height 10
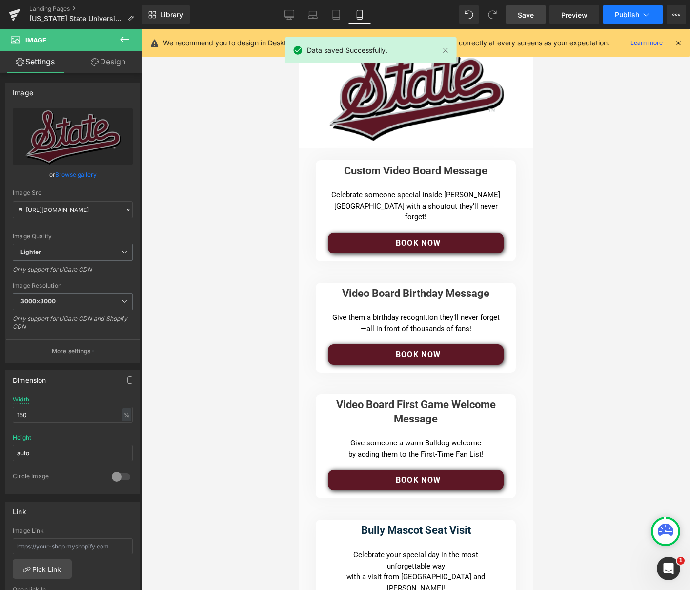
click at [625, 15] on span "Publish" at bounding box center [627, 15] width 24 height 8
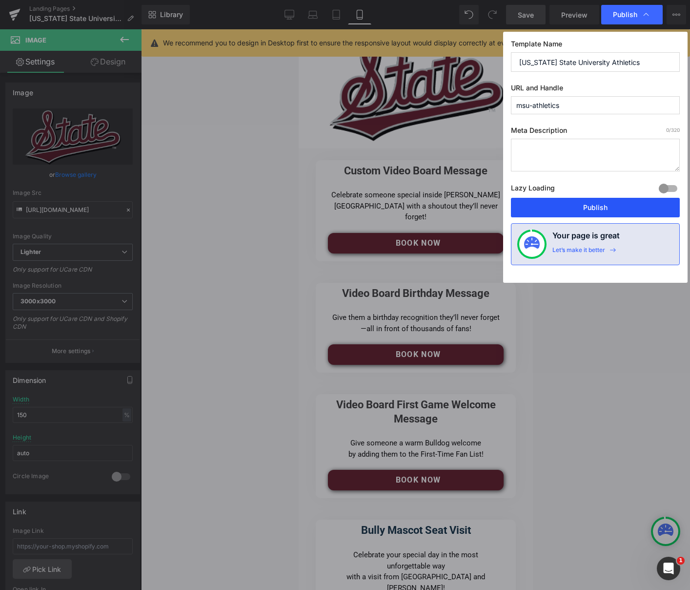
click at [611, 210] on button "Publish" at bounding box center [595, 208] width 169 height 20
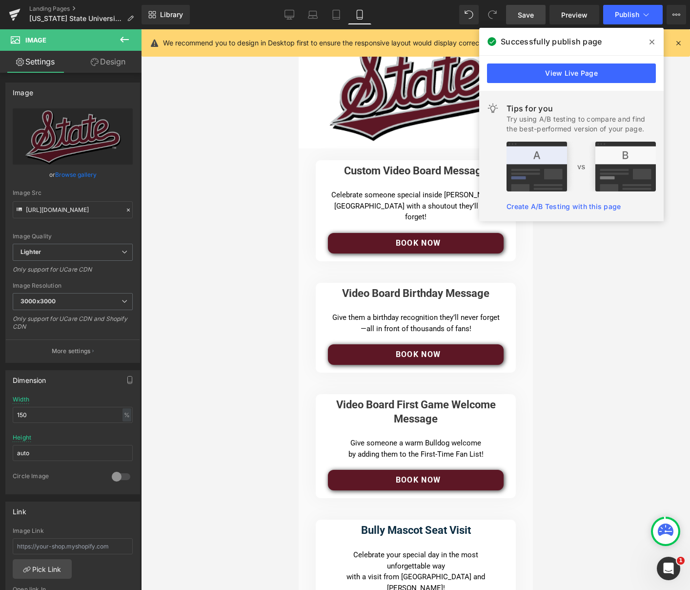
click at [222, 362] on div at bounding box center [415, 309] width 549 height 560
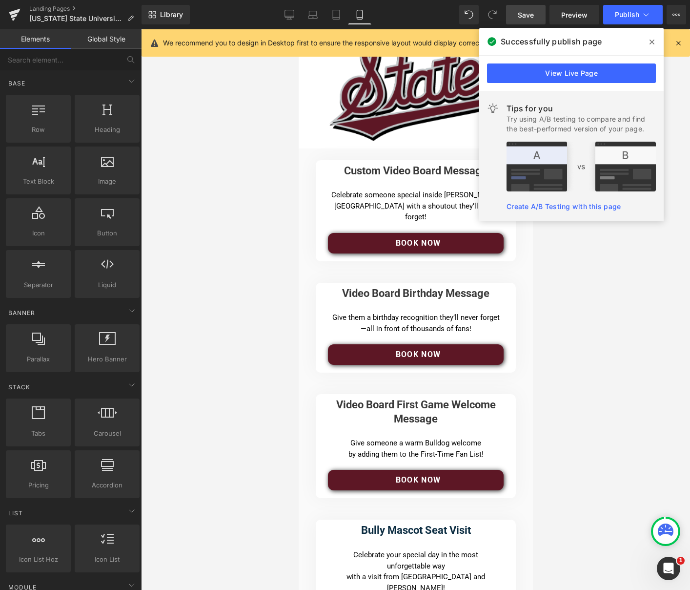
click at [528, 16] on span "Save" at bounding box center [526, 15] width 16 height 10
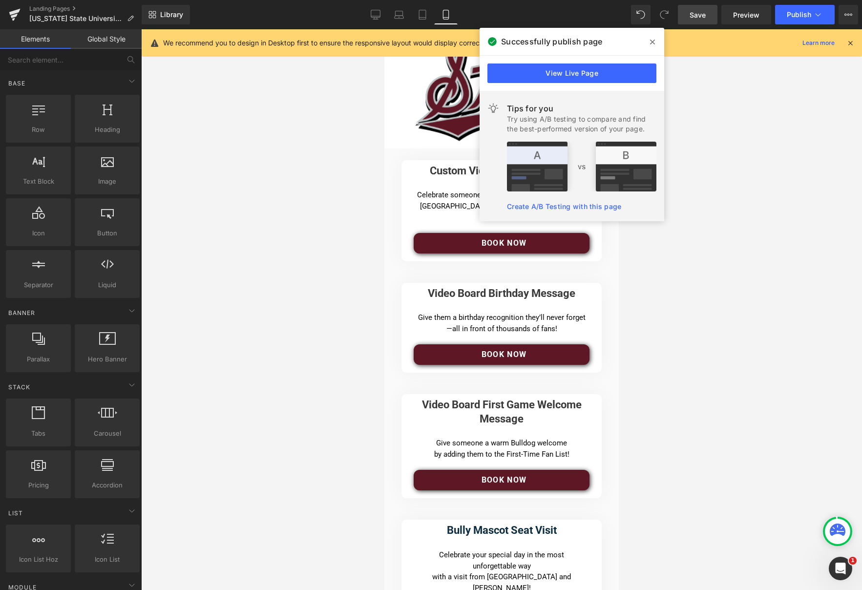
click at [652, 41] on icon at bounding box center [652, 42] width 5 height 5
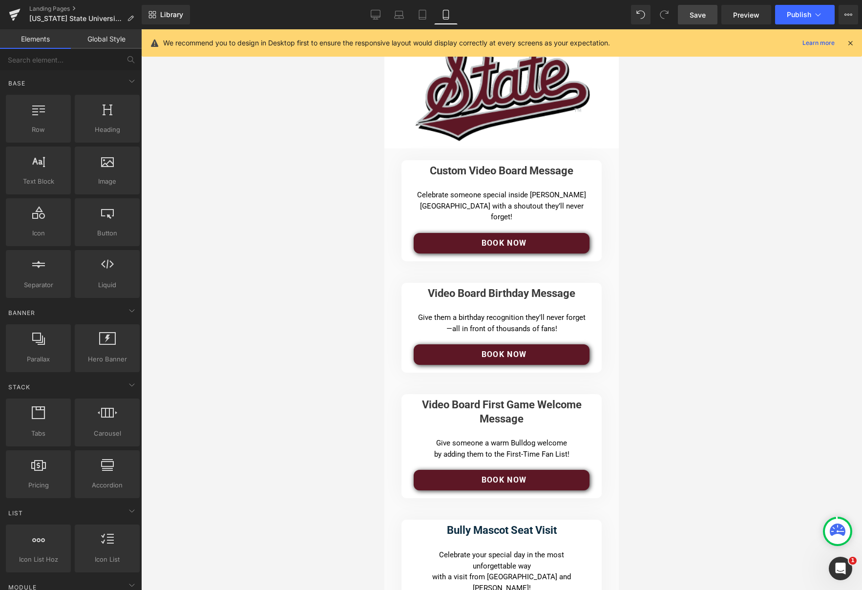
click at [782, 107] on div at bounding box center [501, 309] width 721 height 560
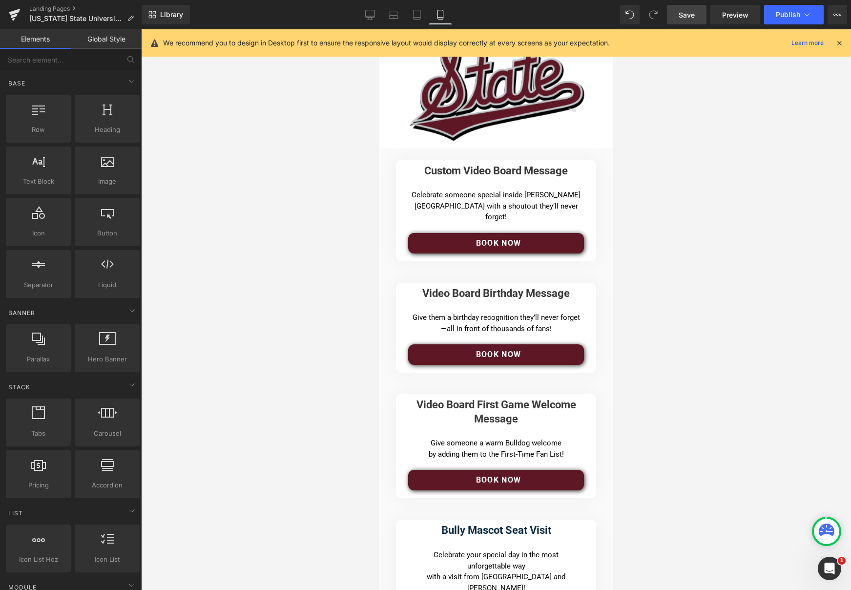
drag, startPoint x: 753, startPoint y: 110, endPoint x: 715, endPoint y: 33, distance: 85.6
click at [754, 109] on div at bounding box center [496, 309] width 710 height 560
